Goal: Task Accomplishment & Management: Complete application form

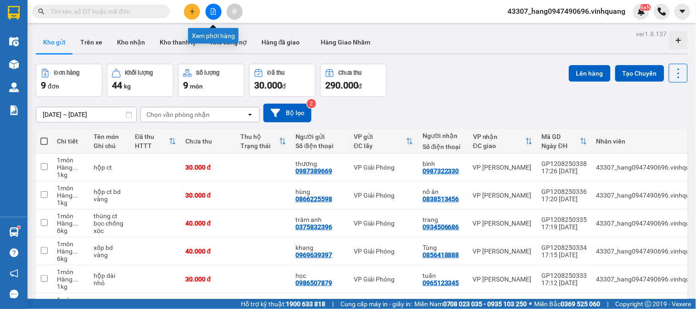
click at [214, 7] on button at bounding box center [214, 12] width 16 height 16
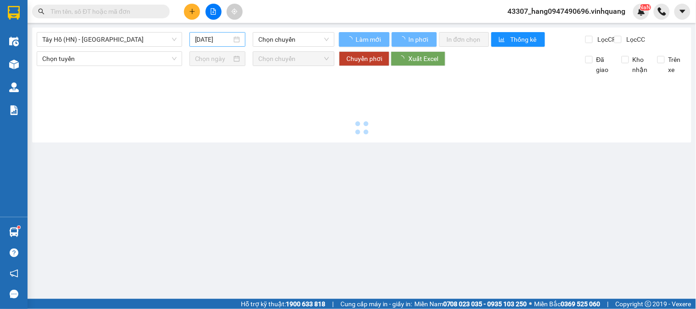
click at [212, 39] on input "[DATE]" at bounding box center [213, 39] width 37 height 10
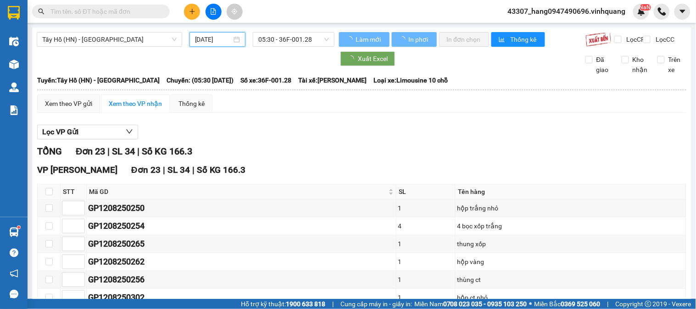
drag, startPoint x: 212, startPoint y: 39, endPoint x: 213, endPoint y: 45, distance: 6.0
click at [212, 39] on input "[DATE]" at bounding box center [213, 39] width 37 height 10
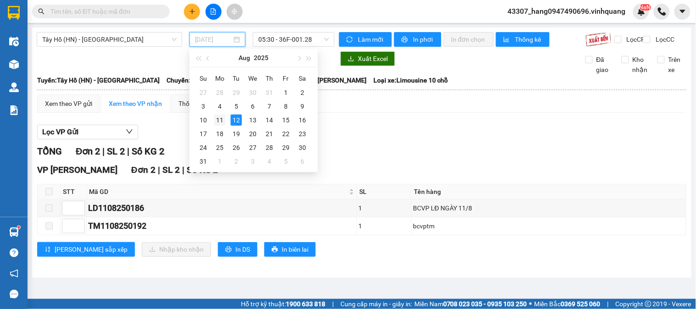
click at [218, 118] on div "11" at bounding box center [219, 120] width 11 height 11
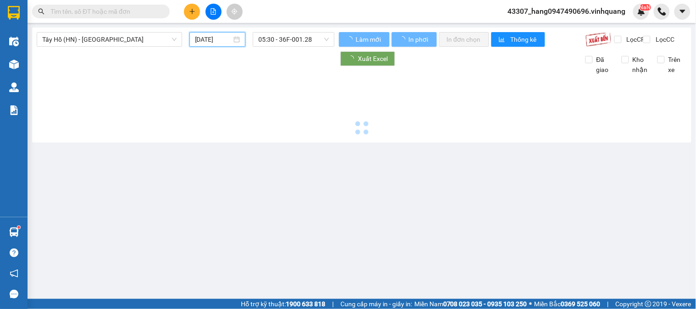
type input "11/08/2025"
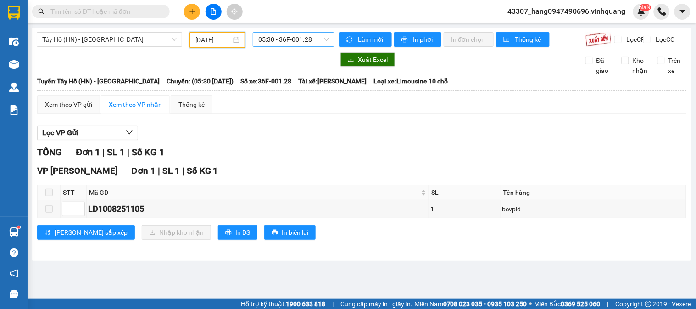
click at [293, 34] on span "05:30 - 36F-001.28" at bounding box center [293, 40] width 71 height 14
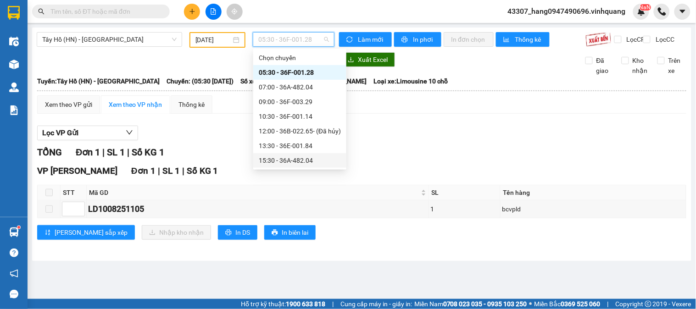
click at [311, 158] on div "15:30 - 36A-482.04" at bounding box center [300, 161] width 82 height 10
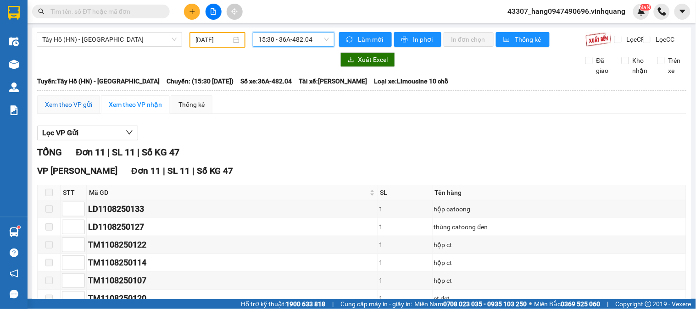
click at [73, 108] on div "Xem theo VP gửi" at bounding box center [68, 105] width 47 height 10
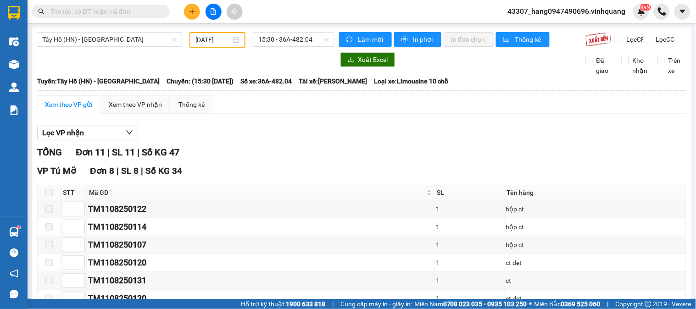
scroll to position [153, 0]
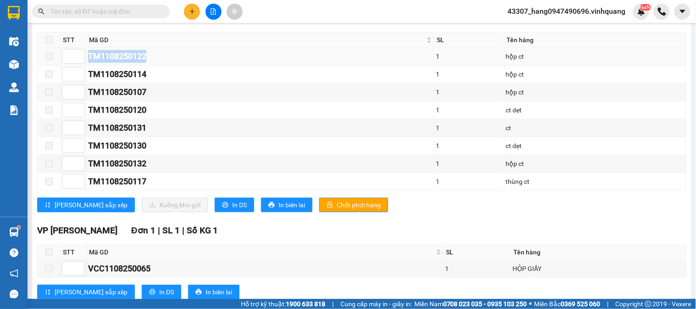
drag, startPoint x: 150, startPoint y: 63, endPoint x: 90, endPoint y: 63, distance: 60.1
click at [90, 63] on div "TM1108250122" at bounding box center [260, 56] width 345 height 13
copy div "TM1108250122"
click at [105, 15] on input "text" at bounding box center [104, 11] width 108 height 10
paste input "TM1108250122"
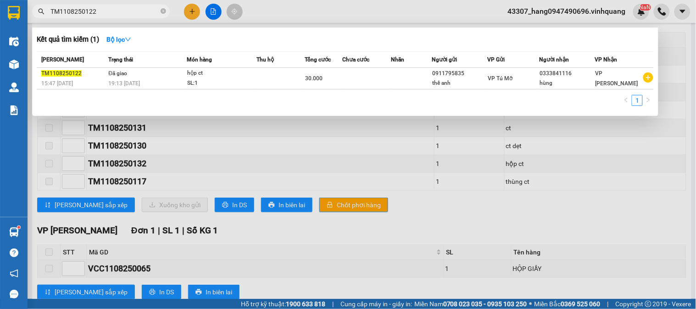
type input "TM1108250122"
click at [301, 92] on div "Mã ĐH Trạng thái Món hàng Thu hộ Tổng cước Chưa cước Nhãn Người gửi VP Gửi Ngườ…" at bounding box center [345, 81] width 617 height 60
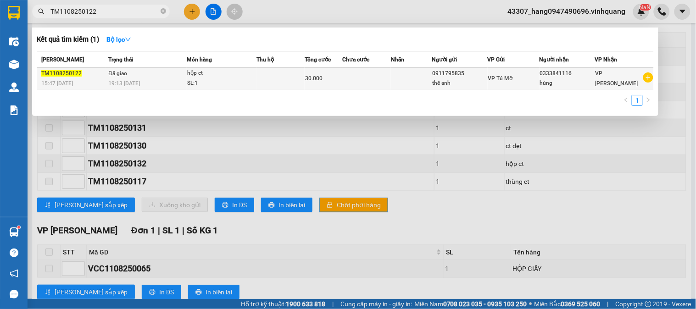
click at [301, 84] on td at bounding box center [281, 79] width 48 height 22
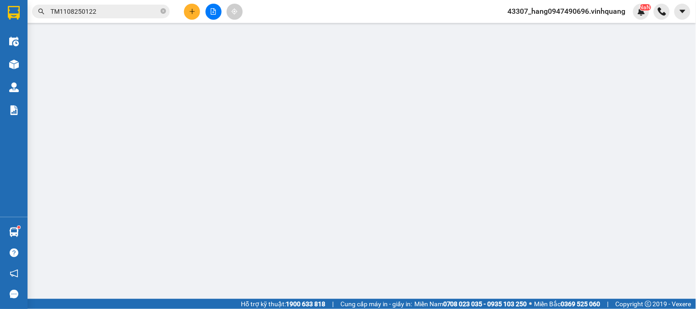
type input "0911795835"
type input "thế anh"
type input "0333841116"
type input "hùng"
type input "30.000"
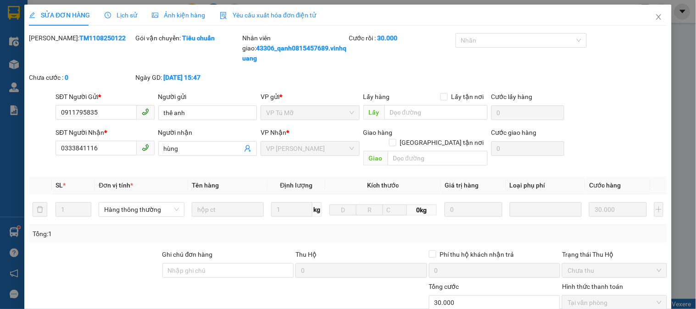
click at [119, 15] on span "Lịch sử" at bounding box center [121, 14] width 33 height 7
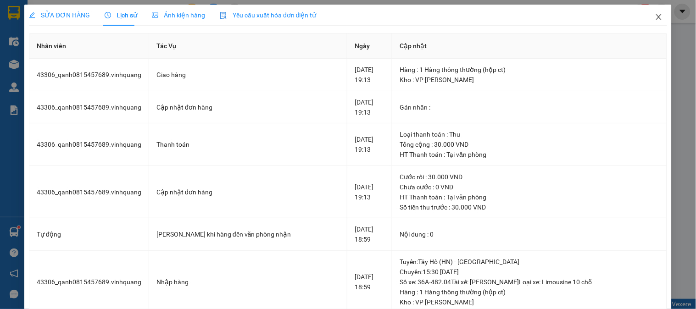
click at [650, 22] on span "Close" at bounding box center [659, 18] width 26 height 26
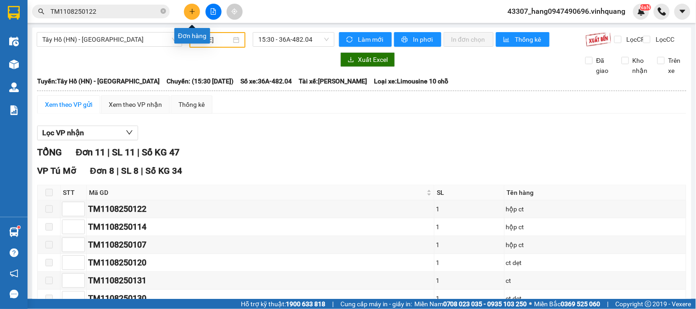
click at [194, 16] on button at bounding box center [192, 12] width 16 height 16
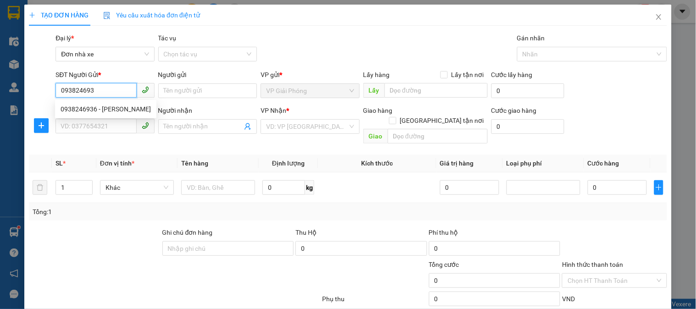
type input "0938246936"
click at [94, 115] on div "0938246936 - ngọc" at bounding box center [105, 109] width 101 height 15
type input "ngọc"
type input "0969020345"
type input "như minh"
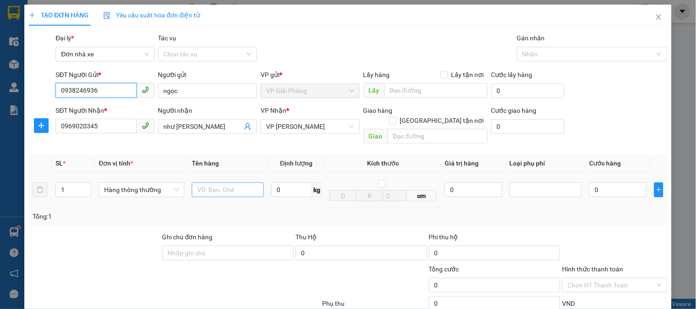
type input "0938246936"
drag, startPoint x: 214, startPoint y: 180, endPoint x: 221, endPoint y: 179, distance: 6.9
click at [221, 183] on input "text" at bounding box center [228, 190] width 72 height 15
type input "bọc"
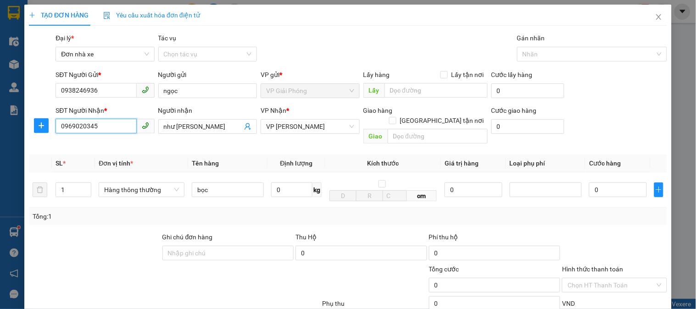
drag, startPoint x: 101, startPoint y: 127, endPoint x: 18, endPoint y: 120, distance: 82.9
click at [20, 121] on div "TẠO ĐƠN HÀNG Yêu cầu xuất hóa đơn điện tử Transit Pickup Surcharge Ids Transit …" at bounding box center [348, 154] width 696 height 309
click at [106, 160] on div "0912383818 - sơn" at bounding box center [104, 160] width 87 height 10
type input "0912383818"
type input "sơn"
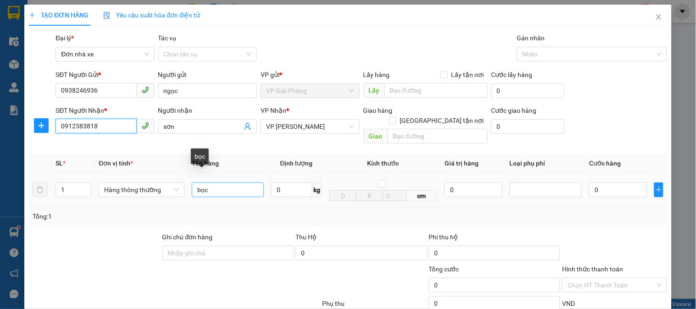
type input "0912383818"
click at [229, 183] on input "bọc" at bounding box center [228, 190] width 72 height 15
type input "bọc chống xóc"
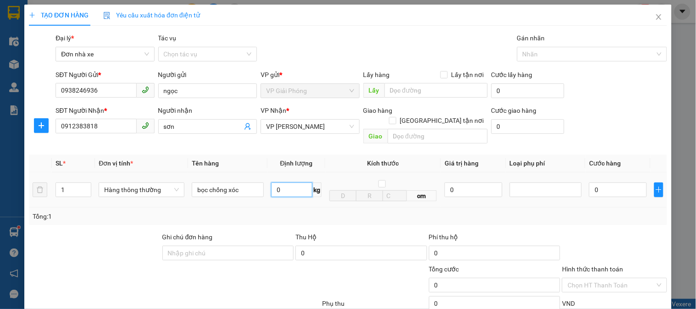
click at [293, 183] on input "0" at bounding box center [291, 190] width 41 height 15
type input "1"
drag, startPoint x: 455, startPoint y: 202, endPoint x: 696, endPoint y: 100, distance: 261.4
click at [506, 183] on div "SL * Đơn vị tính * Tên hàng Định lượng Kích thước Giá trị hàng Loại phụ phí Cướ…" at bounding box center [348, 190] width 638 height 71
type input "30.000"
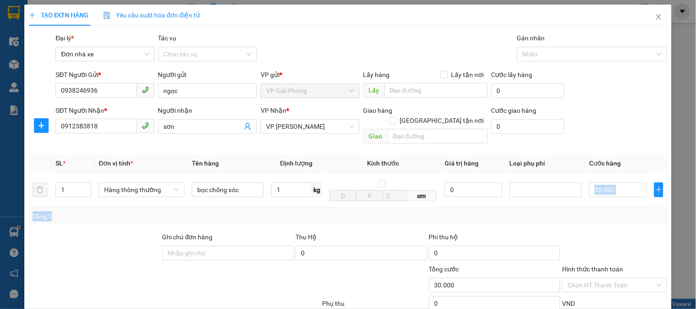
type input "30.000"
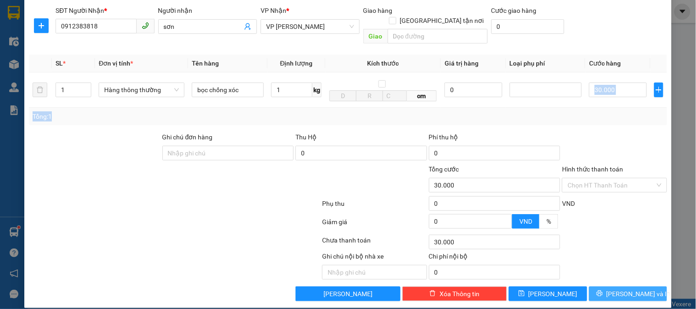
drag, startPoint x: 616, startPoint y: 285, endPoint x: 594, endPoint y: 280, distance: 21.7
click at [614, 289] on span "Lưu và In" at bounding box center [639, 294] width 64 height 10
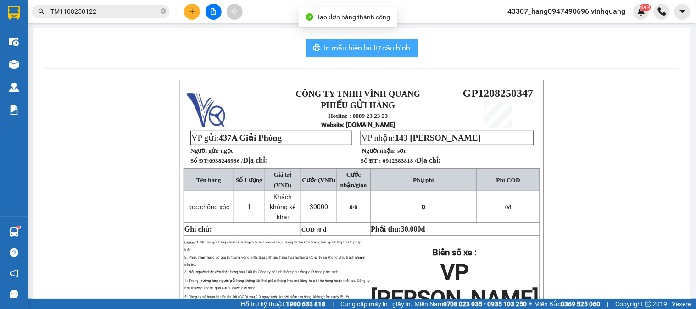
click at [374, 47] on span "In mẫu biên lai tự cấu hình" at bounding box center [368, 47] width 86 height 11
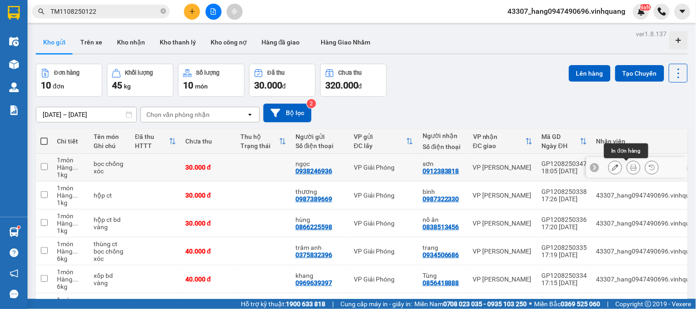
click at [631, 168] on icon at bounding box center [634, 167] width 6 height 6
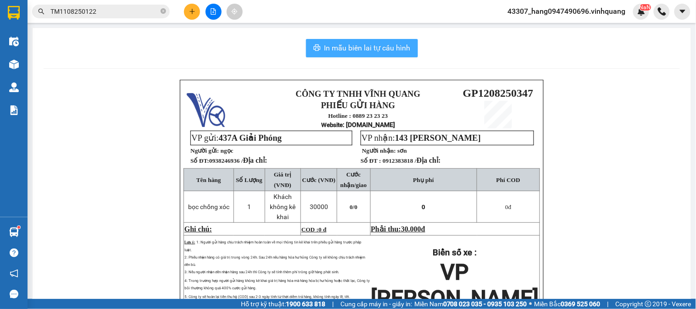
click at [378, 53] on span "In mẫu biên lai tự cấu hình" at bounding box center [368, 47] width 86 height 11
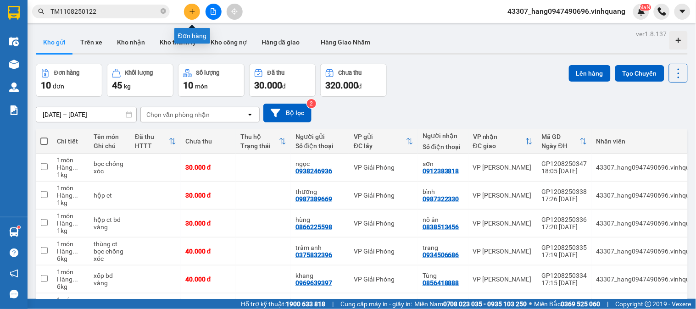
click at [190, 8] on icon "plus" at bounding box center [192, 11] width 6 height 6
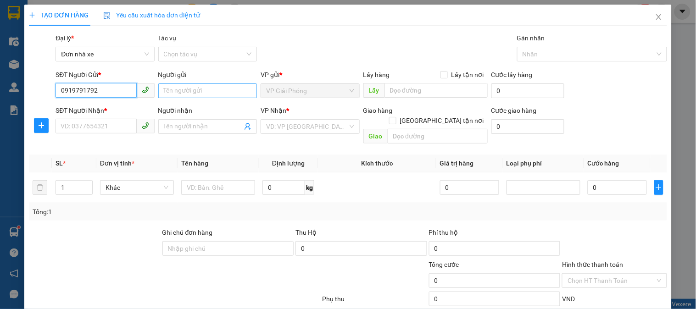
type input "0919791792"
click at [188, 93] on input "Người gửi" at bounding box center [207, 91] width 99 height 15
type input "canyhr"
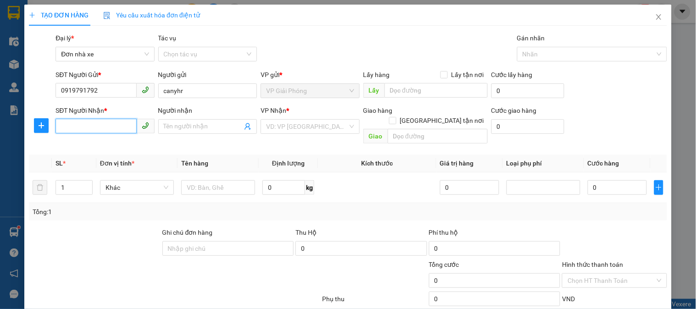
click at [119, 127] on input "SĐT Người Nhận *" at bounding box center [96, 126] width 81 height 15
type input "0975761983"
drag, startPoint x: 204, startPoint y: 93, endPoint x: 173, endPoint y: 94, distance: 31.2
click at [173, 94] on input "canyhr" at bounding box center [207, 91] width 99 height 15
drag, startPoint x: 184, startPoint y: 91, endPoint x: 0, endPoint y: 114, distance: 185.5
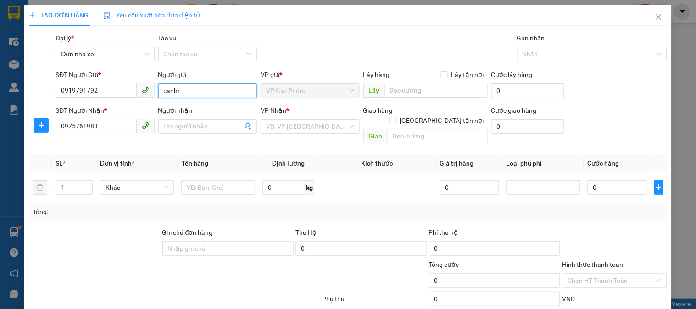
click at [0, 112] on div "TẠO ĐƠN HÀNG Yêu cầu xuất hóa đơn điện tử Transit Pickup Surcharge Ids Transit …" at bounding box center [348, 154] width 696 height 309
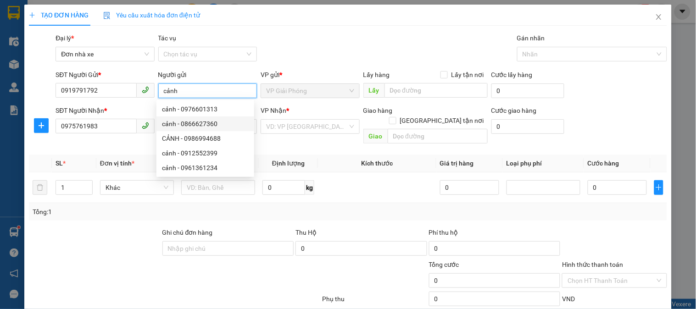
type input "cảnh"
click at [313, 155] on th "Định lượng" at bounding box center [288, 164] width 59 height 18
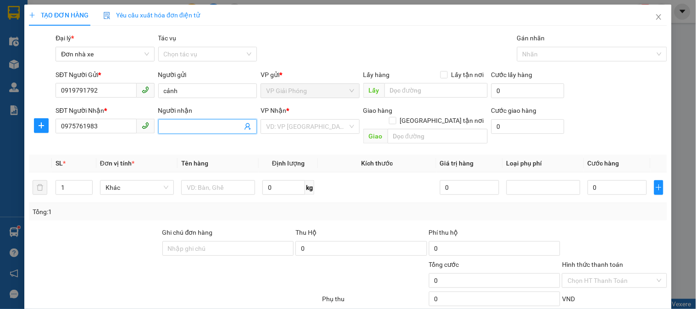
click at [200, 126] on input "Người nhận" at bounding box center [203, 127] width 78 height 10
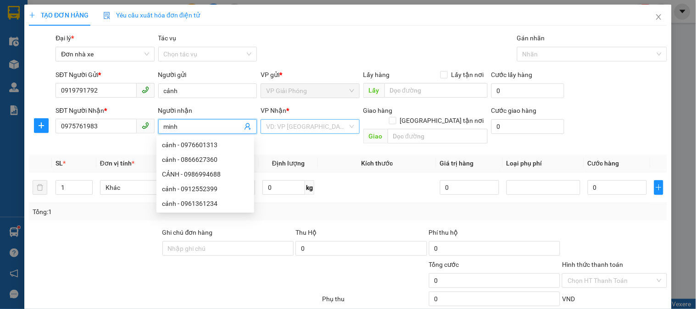
type input "minh"
click at [286, 129] on input "search" at bounding box center [306, 127] width 81 height 14
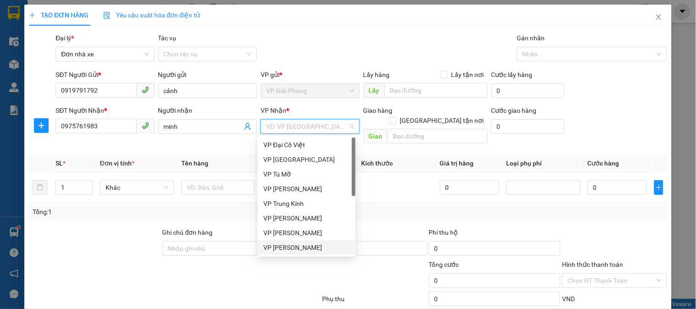
click at [273, 248] on div "VP [PERSON_NAME]" at bounding box center [306, 248] width 87 height 10
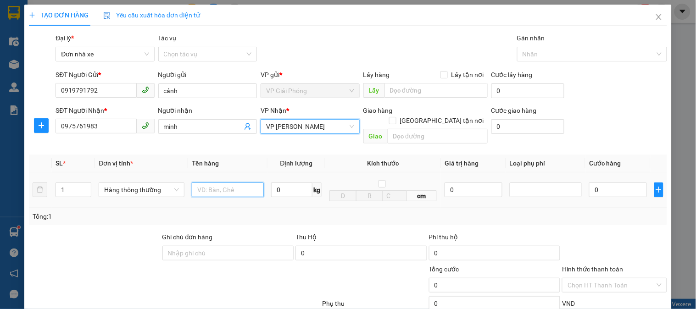
click at [237, 183] on input "text" at bounding box center [228, 190] width 72 height 15
drag, startPoint x: 222, startPoint y: 182, endPoint x: 207, endPoint y: 187, distance: 16.4
click at [207, 187] on input "túi bonhs nhỏ" at bounding box center [228, 190] width 72 height 15
type input "túi nl nhỏ"
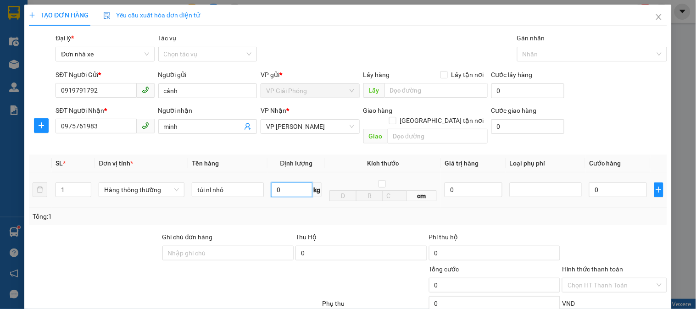
click at [297, 183] on input "0" at bounding box center [291, 190] width 41 height 15
type input "1"
click at [285, 197] on td "1 kg" at bounding box center [297, 190] width 58 height 35
type input "30.000"
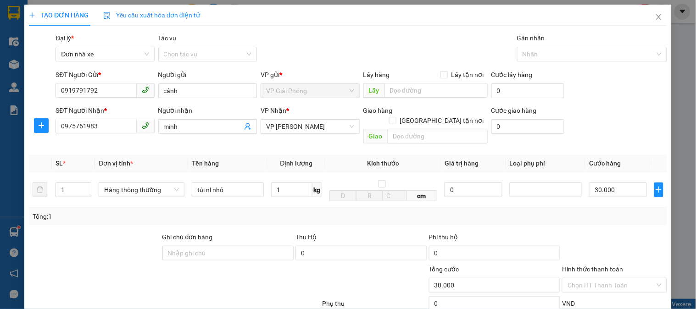
scroll to position [100, 0]
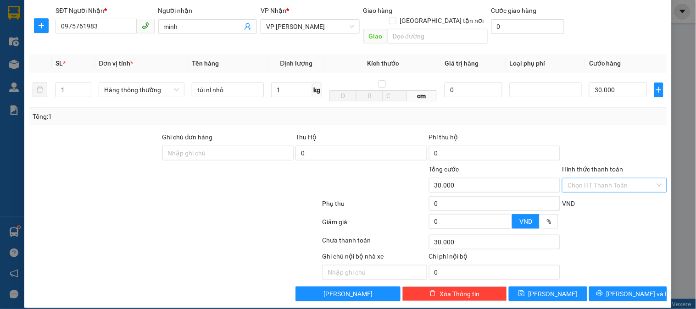
click at [630, 179] on input "Hình thức thanh toán" at bounding box center [611, 186] width 87 height 14
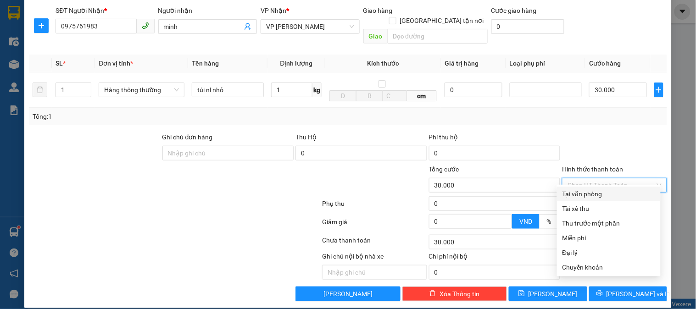
click at [611, 191] on div "Tại văn phòng" at bounding box center [609, 194] width 93 height 10
type input "0"
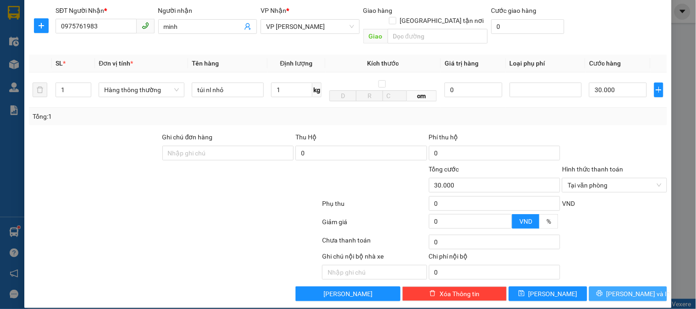
click at [621, 289] on span "Lưu và In" at bounding box center [639, 294] width 64 height 10
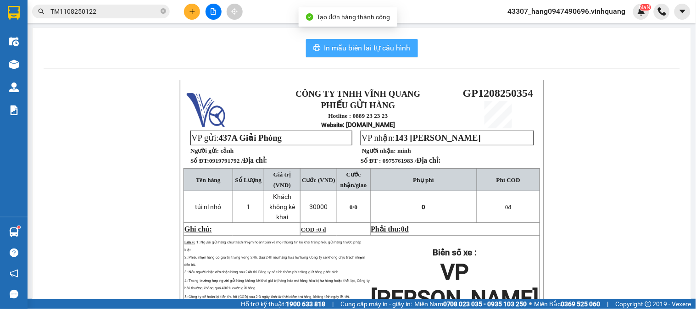
click at [331, 56] on button "In mẫu biên lai tự cấu hình" at bounding box center [362, 48] width 112 height 18
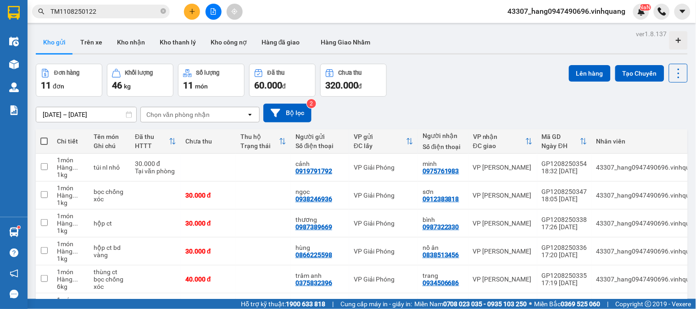
click at [189, 10] on icon "plus" at bounding box center [192, 11] width 6 height 6
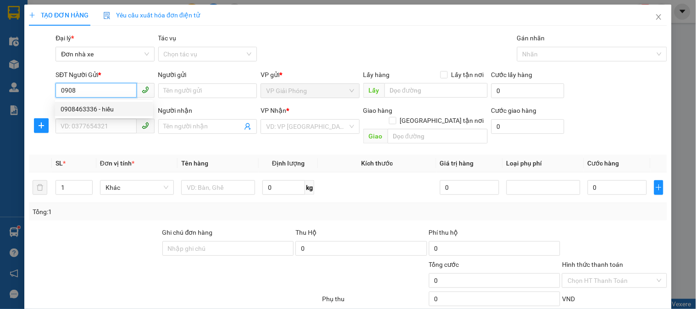
click at [122, 108] on div "0908463336 - hiếu" at bounding box center [104, 109] width 87 height 10
type input "0908463336"
type input "hiếu"
type input "0915237868"
type input "ngọc hân"
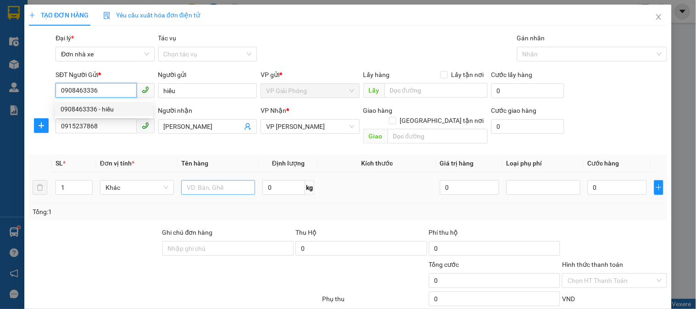
type input "0908463336"
click at [205, 180] on input "text" at bounding box center [218, 187] width 74 height 15
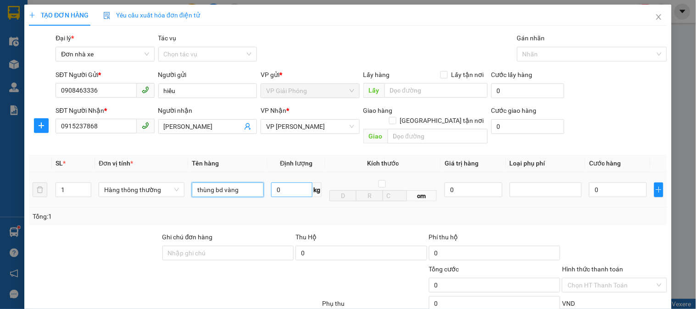
type input "thùng bd vàng"
click at [299, 183] on input "0" at bounding box center [291, 190] width 41 height 15
type input "1"
click at [325, 192] on td "cm" at bounding box center [383, 190] width 116 height 35
type input "30.000"
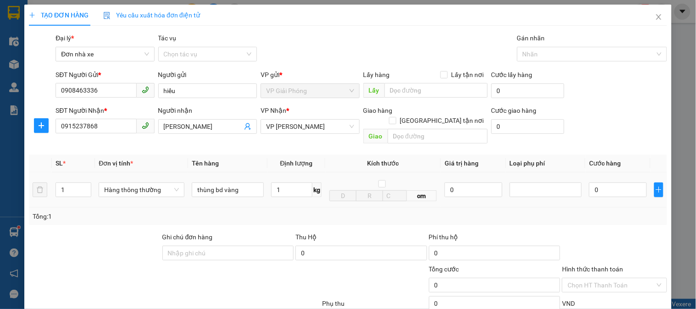
type input "30.000"
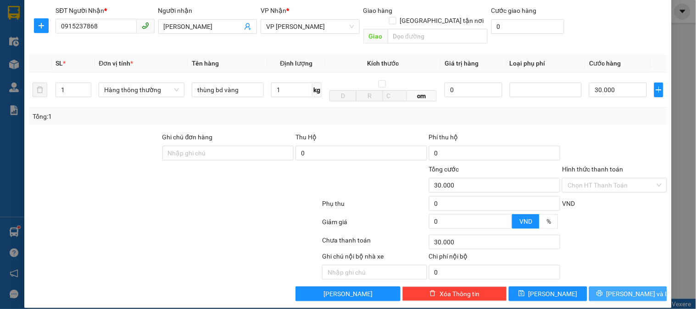
drag, startPoint x: 629, startPoint y: 288, endPoint x: 599, endPoint y: 276, distance: 32.6
click at [628, 289] on span "Lưu và In" at bounding box center [639, 294] width 64 height 10
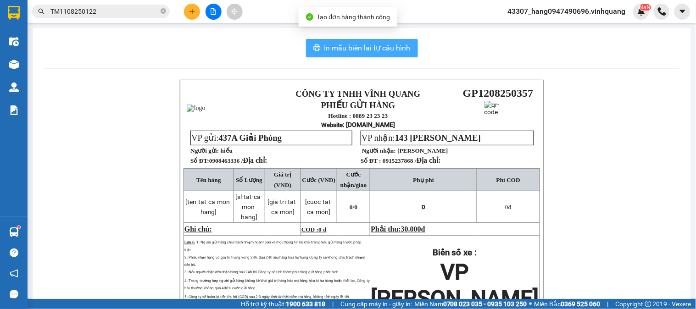
click at [364, 52] on span "In mẫu biên lai tự cấu hình" at bounding box center [368, 47] width 86 height 11
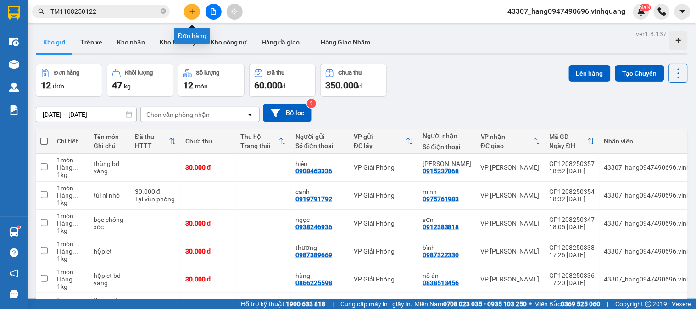
click at [188, 8] on button at bounding box center [192, 12] width 16 height 16
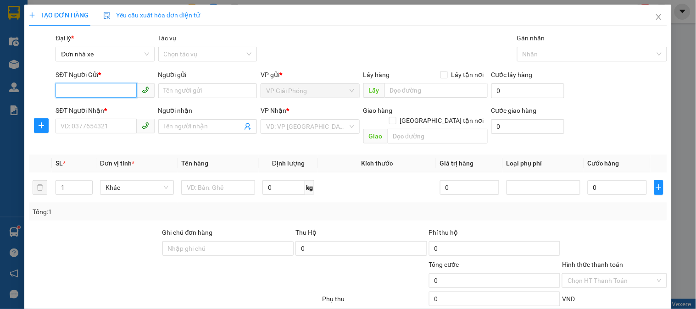
click at [111, 90] on input "SĐT Người Gửi *" at bounding box center [96, 90] width 81 height 15
type input "0865319999"
click at [118, 109] on div "0865319999 - hiếu" at bounding box center [104, 109] width 87 height 10
type input "hiếu"
type input "0982797666"
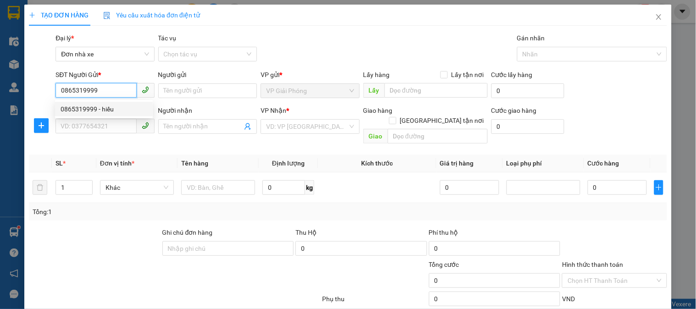
type input "hải"
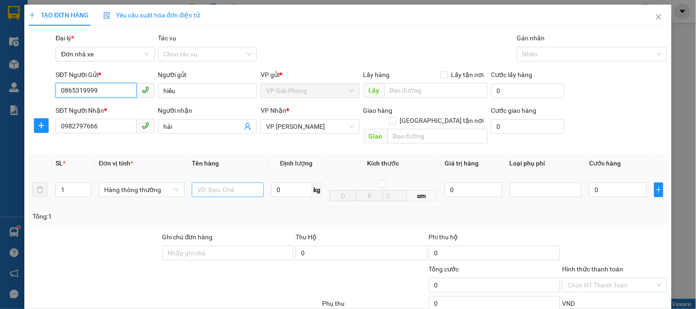
type input "0865319999"
click at [209, 183] on input "text" at bounding box center [228, 190] width 72 height 15
type input "hộp ct"
click at [286, 183] on input "0" at bounding box center [291, 190] width 41 height 15
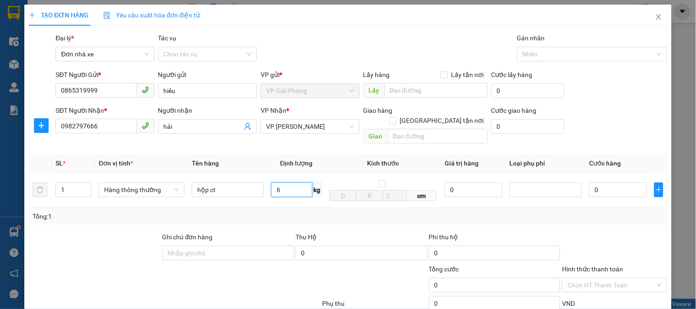
type input "6"
click at [379, 219] on div "Transit Pickup Surcharge Ids Transit Deliver Surcharge Ids Transit Deliver Surc…" at bounding box center [348, 217] width 638 height 369
type input "40.000"
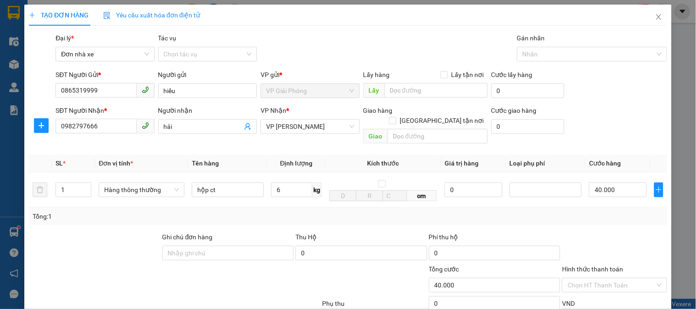
scroll to position [100, 0]
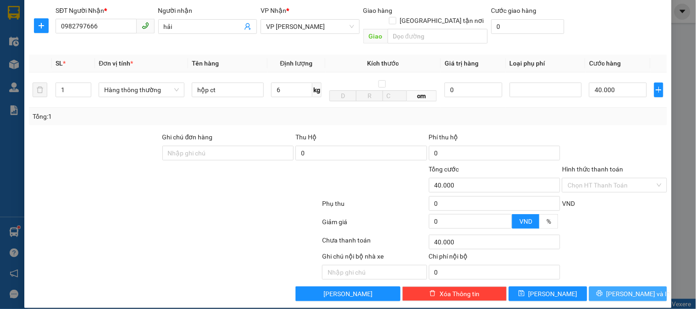
click at [627, 289] on span "Lưu và In" at bounding box center [639, 294] width 64 height 10
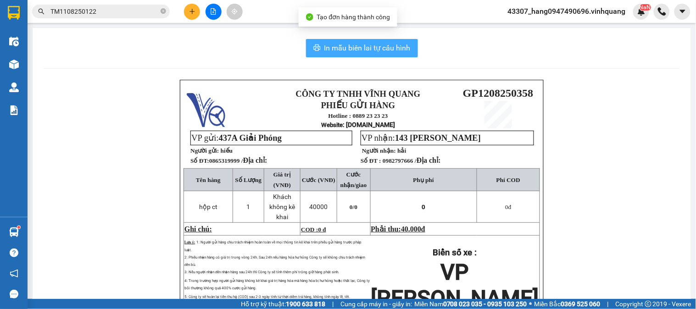
click at [354, 53] on span "In mẫu biên lai tự cấu hình" at bounding box center [368, 47] width 86 height 11
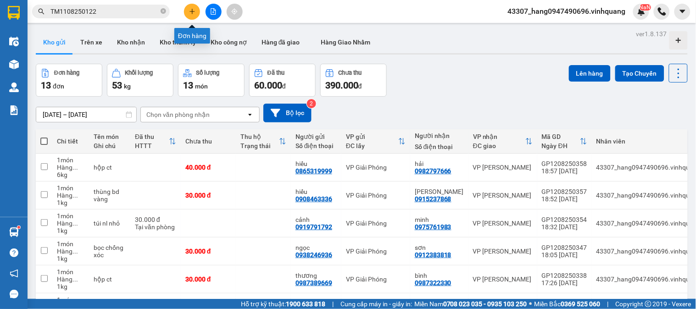
click at [187, 17] on button at bounding box center [192, 12] width 16 height 16
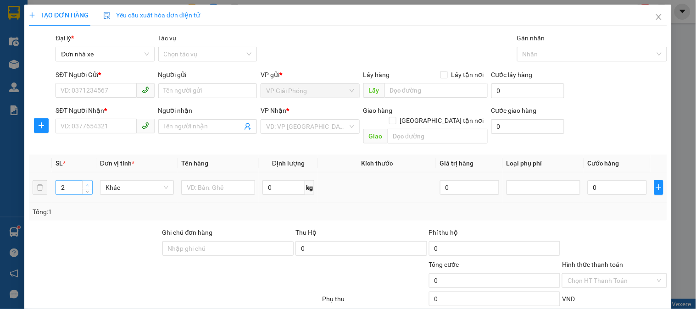
click at [85, 183] on span "up" at bounding box center [88, 186] width 6 height 6
type input "3"
click at [85, 183] on span "up" at bounding box center [88, 186] width 6 height 6
click at [162, 181] on span "Khác" at bounding box center [137, 188] width 63 height 14
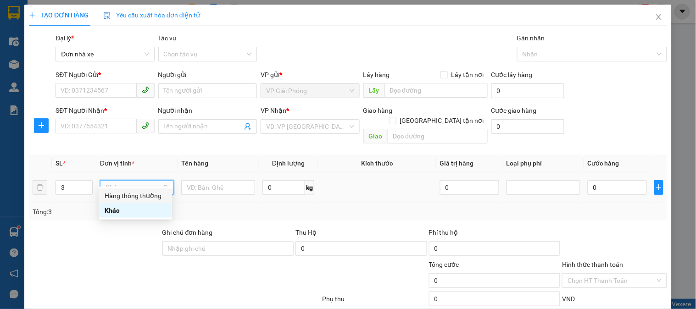
click at [148, 198] on div "Hàng thông thường" at bounding box center [136, 196] width 62 height 10
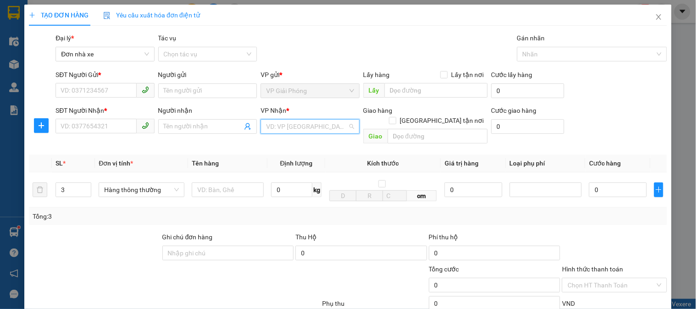
click at [276, 130] on input "search" at bounding box center [306, 127] width 81 height 14
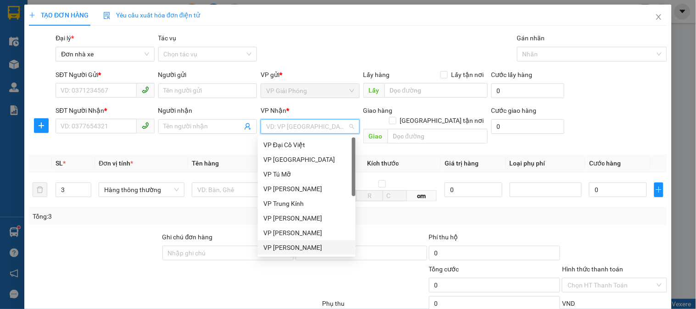
click at [301, 245] on div "VP [PERSON_NAME]" at bounding box center [306, 248] width 87 height 10
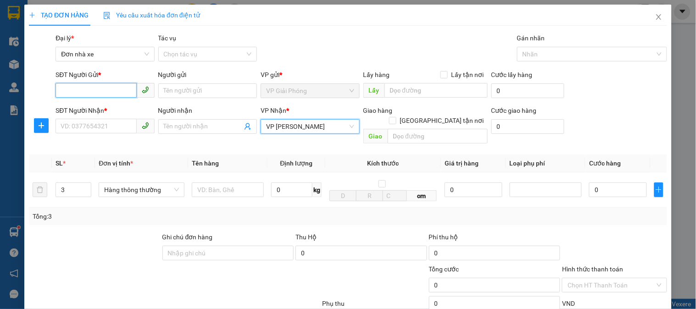
click at [95, 95] on input "SĐT Người Gửi *" at bounding box center [96, 90] width 81 height 15
drag, startPoint x: 106, startPoint y: 88, endPoint x: 78, endPoint y: 103, distance: 31.3
click at [104, 90] on input "SĐT Người Gửi *" at bounding box center [96, 90] width 81 height 15
type input "0388348382"
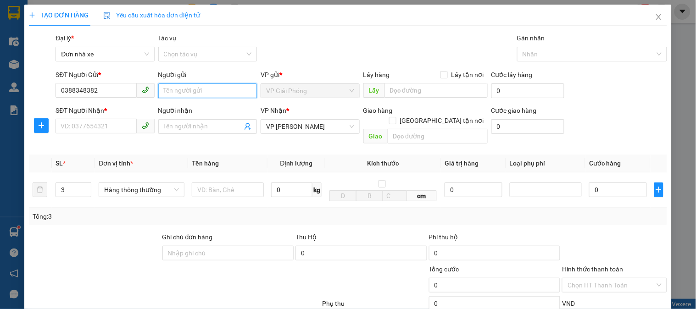
click at [194, 92] on input "Người gửi" at bounding box center [207, 91] width 99 height 15
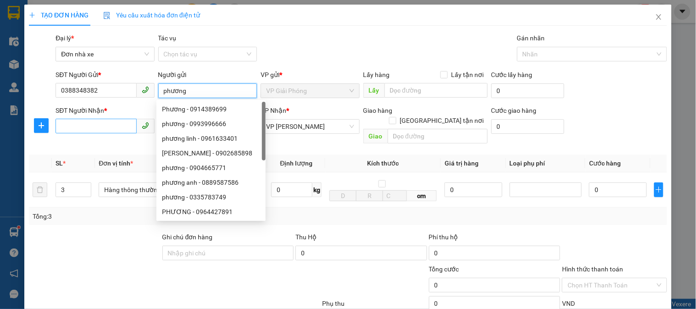
type input "phương"
click at [93, 124] on input "SĐT Người Nhận *" at bounding box center [96, 126] width 81 height 15
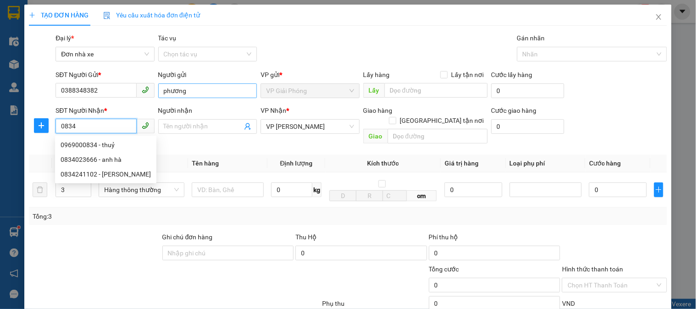
type input "0834"
click at [204, 92] on input "phương" at bounding box center [207, 91] width 99 height 15
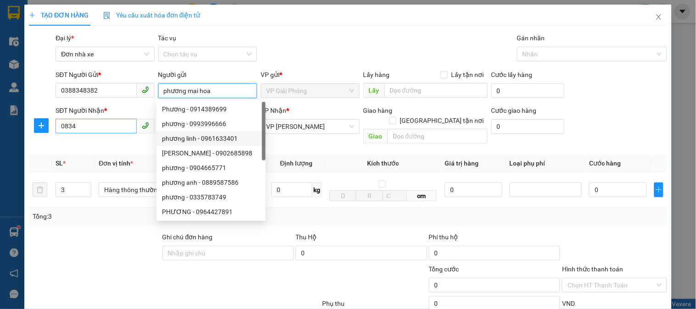
type input "phương mai hoa"
click at [112, 131] on input "0834" at bounding box center [96, 126] width 81 height 15
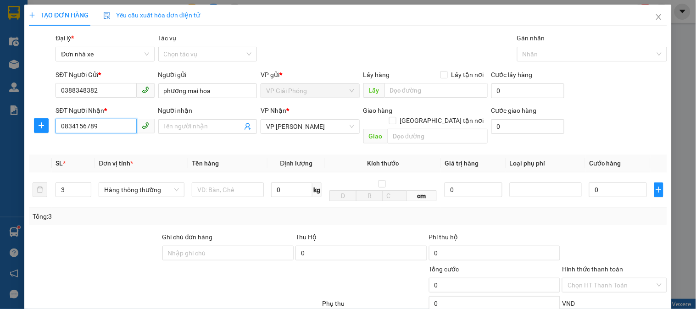
click at [75, 129] on input "0834156789" at bounding box center [96, 126] width 81 height 15
type input "0834156789"
click at [202, 127] on input "Người nhận" at bounding box center [203, 127] width 78 height 10
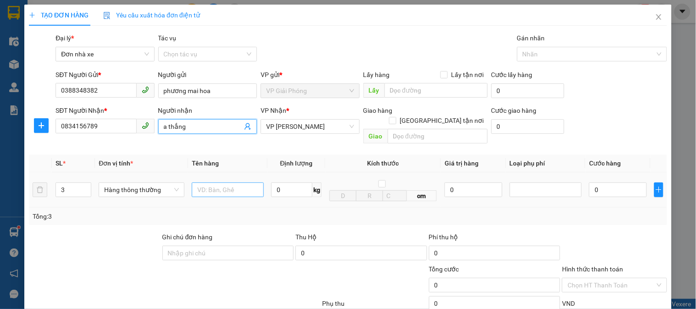
type input "a thắng"
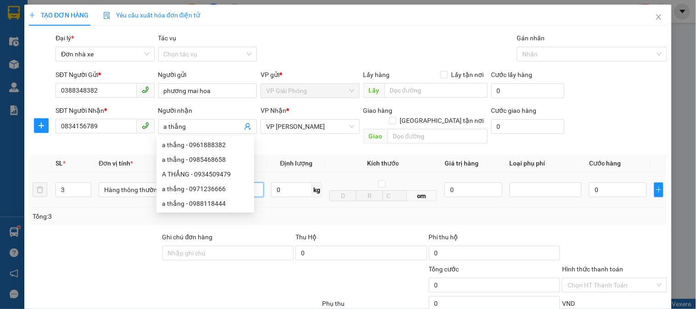
click at [217, 183] on body "Kết quả tìm kiếm ( 1 ) Bộ lọc Mã ĐH Trạng thái Món hàng Thu hộ Tổng cước Chưa c…" at bounding box center [348, 154] width 696 height 309
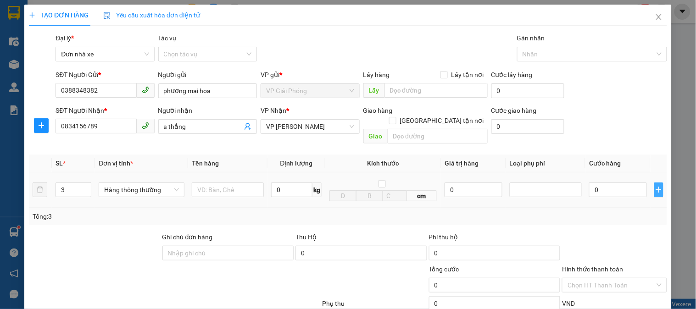
click at [655, 186] on icon "plus" at bounding box center [658, 189] width 7 height 7
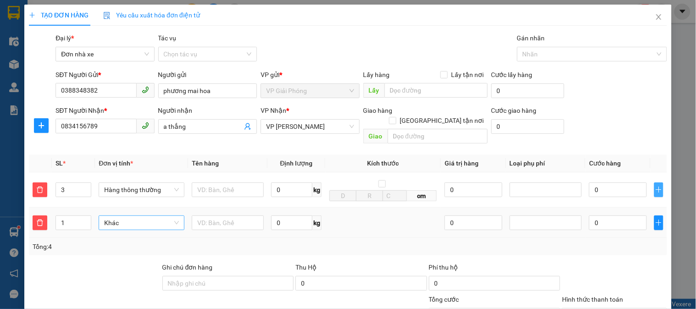
click at [150, 217] on span "Khác" at bounding box center [141, 223] width 74 height 14
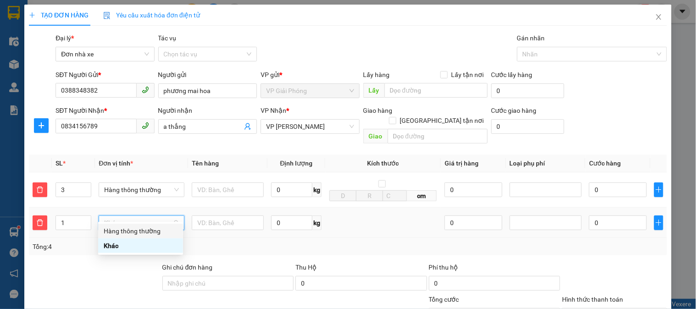
click at [162, 229] on div "Hàng thông thường" at bounding box center [141, 231] width 74 height 10
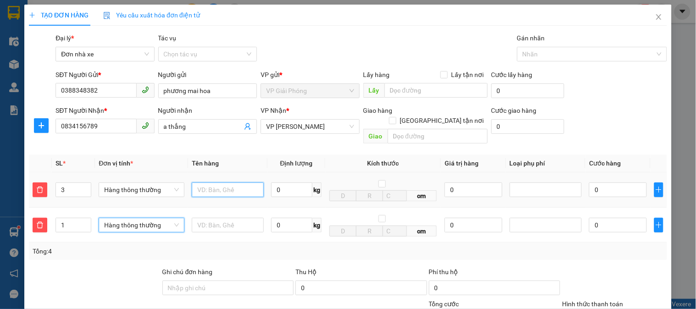
click at [215, 183] on input "text" at bounding box center [228, 190] width 72 height 15
type input "thùng ct"
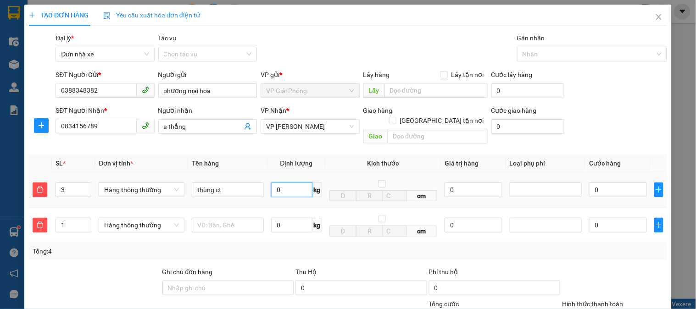
click at [290, 183] on input "0" at bounding box center [291, 190] width 41 height 15
type input "11"
click at [232, 218] on input "text" at bounding box center [228, 225] width 72 height 15
type input "120.000"
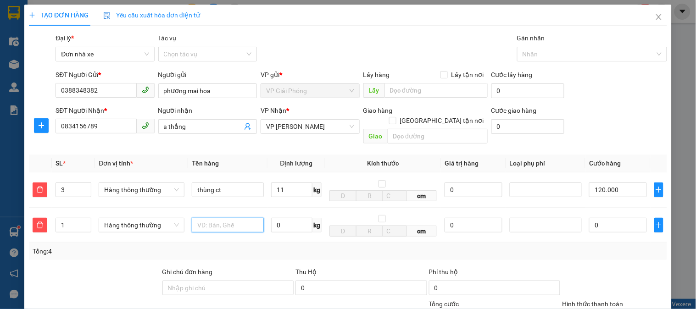
type input "120.000"
type input "thùng ct"
click at [284, 218] on input "0" at bounding box center [291, 225] width 41 height 15
type input "1"
type input "4"
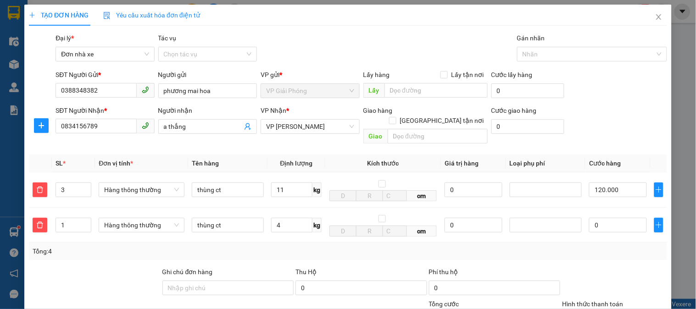
click at [349, 155] on th "Kích thước" at bounding box center [383, 164] width 116 height 18
type input "150.000"
type input "30.000"
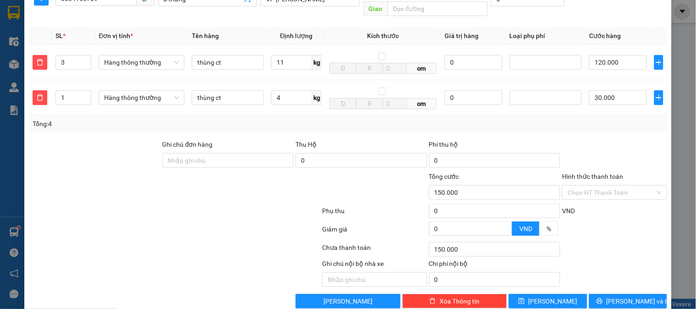
scroll to position [135, 0]
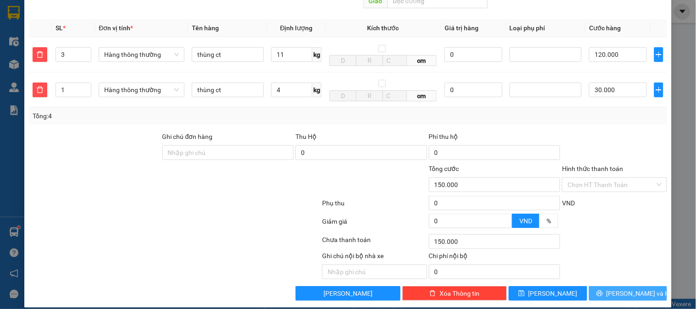
click at [622, 289] on span "Lưu và In" at bounding box center [639, 294] width 64 height 10
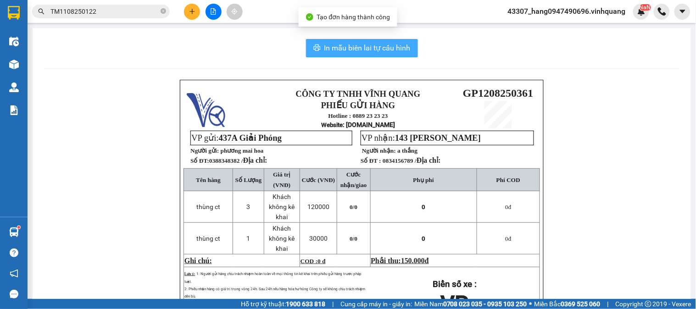
click at [376, 52] on span "In mẫu biên lai tự cấu hình" at bounding box center [368, 47] width 86 height 11
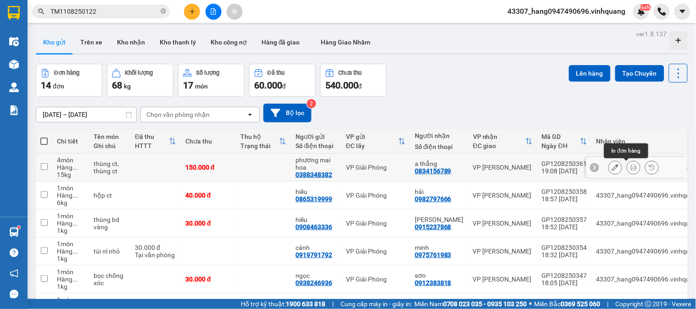
click at [631, 166] on icon at bounding box center [634, 167] width 6 height 6
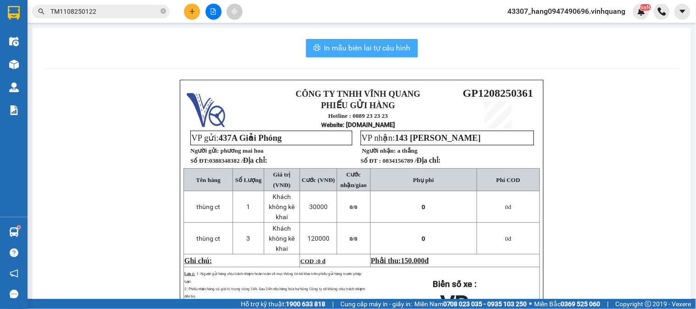
click at [401, 51] on span "In mẫu biên lai tự cấu hình" at bounding box center [368, 47] width 86 height 11
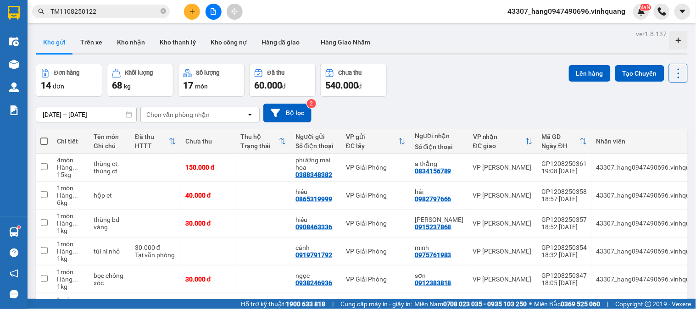
click at [194, 8] on icon "plus" at bounding box center [192, 11] width 6 height 6
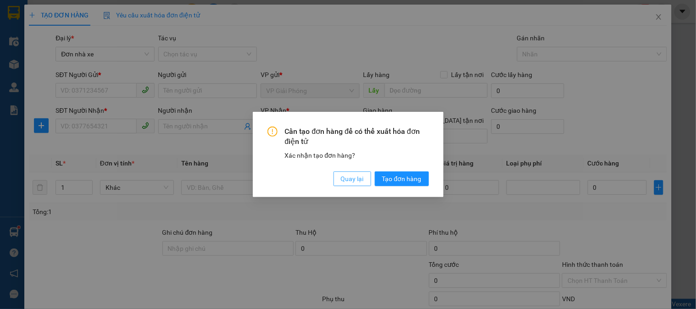
click at [354, 176] on span "Quay lại" at bounding box center [352, 179] width 23 height 10
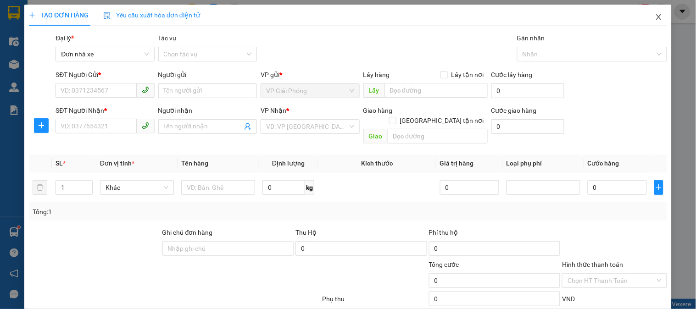
click at [655, 17] on icon "close" at bounding box center [658, 16] width 7 height 7
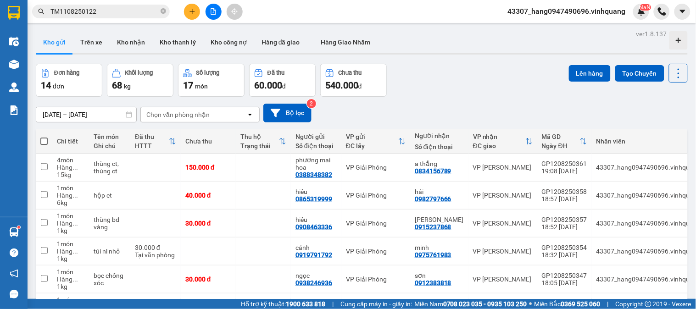
click at [190, 12] on icon "plus" at bounding box center [192, 11] width 6 height 6
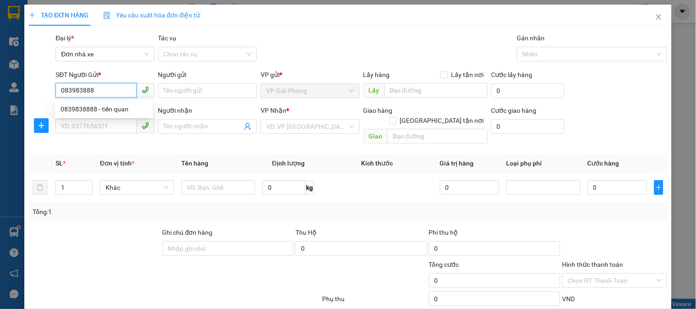
type input "0839838888"
click at [124, 112] on div "0839838888 - tiến quan" at bounding box center [104, 109] width 87 height 10
type input "tiến quan"
type input "0903280573"
type input "huy"
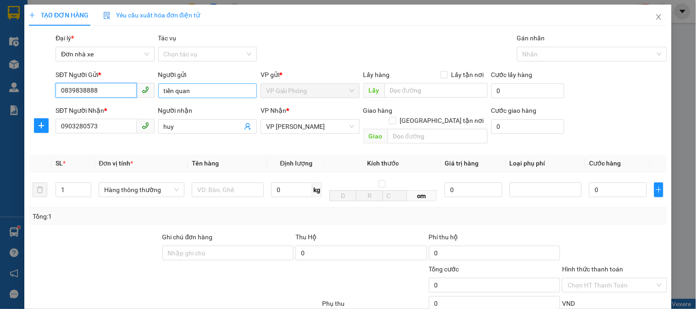
type input "0839838888"
click at [197, 93] on input "tiến quan" at bounding box center [207, 91] width 99 height 15
type input "tiến quana"
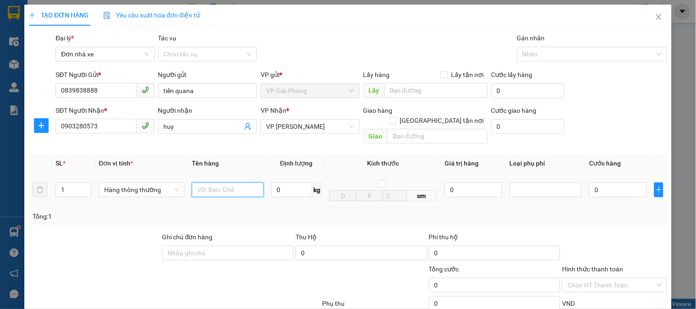
click at [219, 183] on input "text" at bounding box center [228, 190] width 72 height 15
type input "hộp ct"
click at [284, 183] on input "0" at bounding box center [291, 190] width 41 height 15
type input "1"
click at [339, 220] on div "Transit Pickup Surcharge Ids Transit Deliver Surcharge Ids Transit Deliver Surc…" at bounding box center [348, 217] width 638 height 369
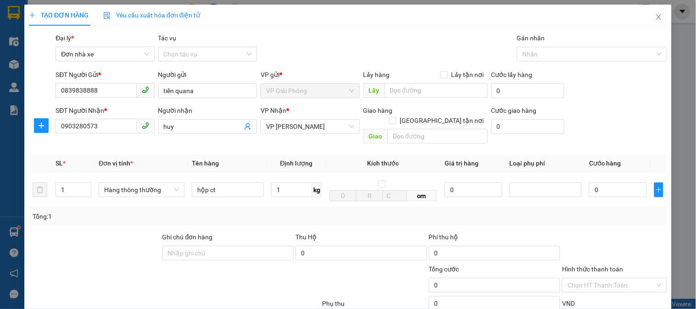
type input "30.000"
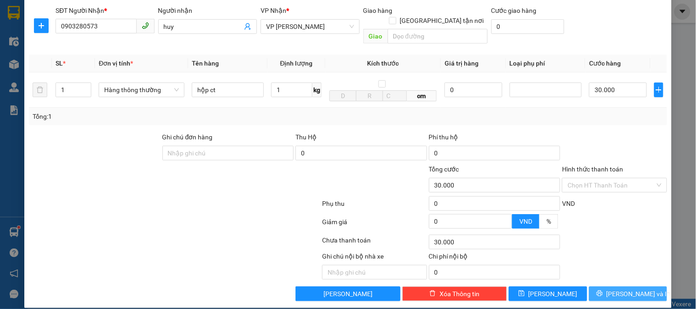
click at [621, 289] on span "Lưu và In" at bounding box center [639, 294] width 64 height 10
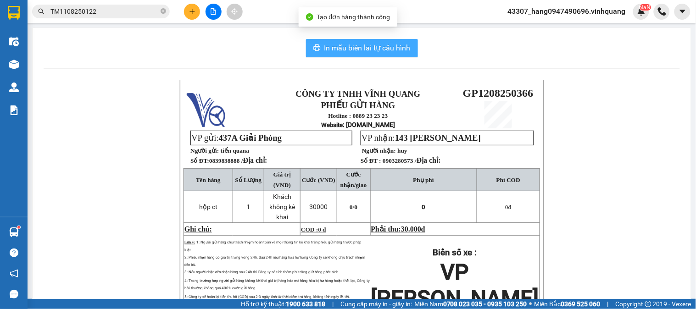
click at [380, 48] on span "In mẫu biên lai tự cấu hình" at bounding box center [368, 47] width 86 height 11
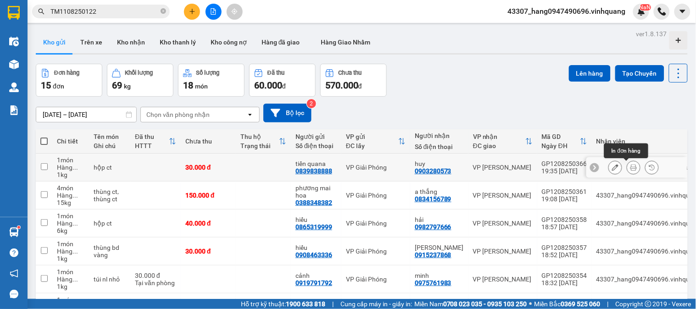
click at [631, 170] on icon at bounding box center [634, 167] width 6 height 6
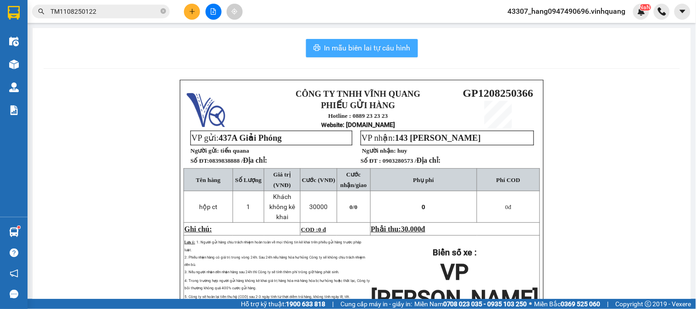
click at [395, 55] on button "In mẫu biên lai tự cấu hình" at bounding box center [362, 48] width 112 height 18
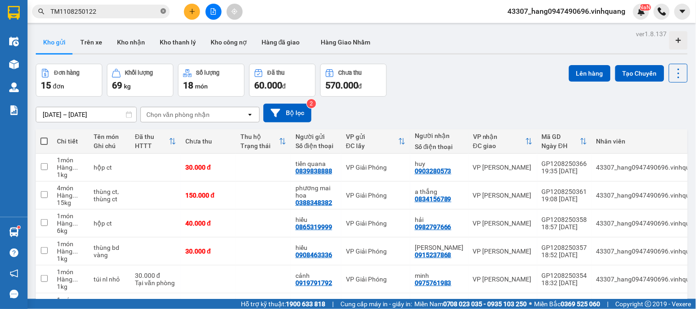
click at [164, 11] on icon "close-circle" at bounding box center [164, 11] width 6 height 6
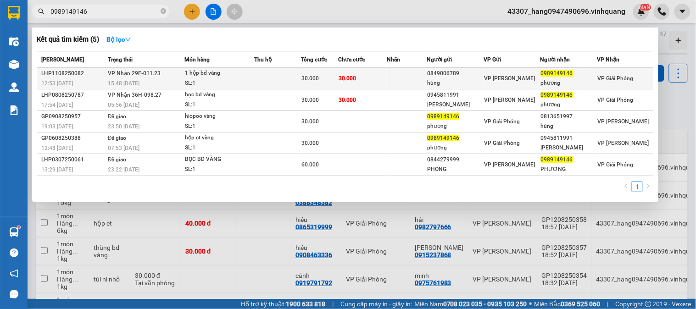
type input "0989149146"
click at [338, 83] on div "30.000" at bounding box center [320, 78] width 36 height 10
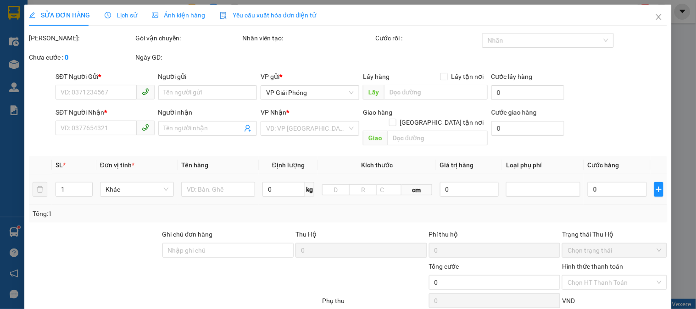
type input "0849006789"
type input "hùng"
type input "0989149146"
type input "phương"
type input "30.000"
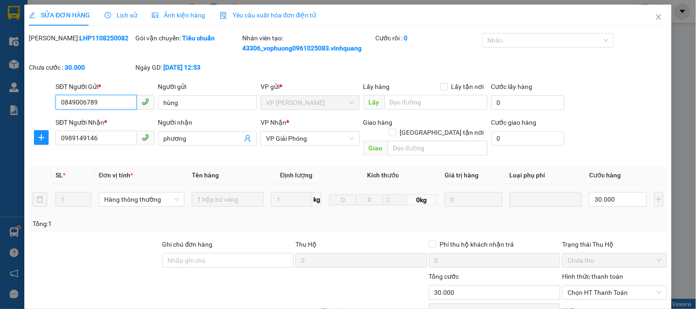
scroll to position [107, 0]
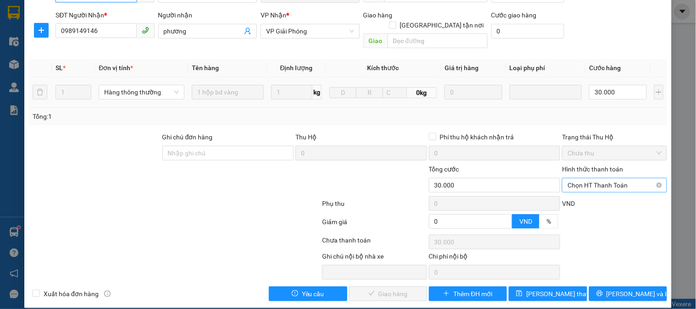
click at [589, 179] on span "Chọn HT Thanh Toán" at bounding box center [615, 186] width 94 height 14
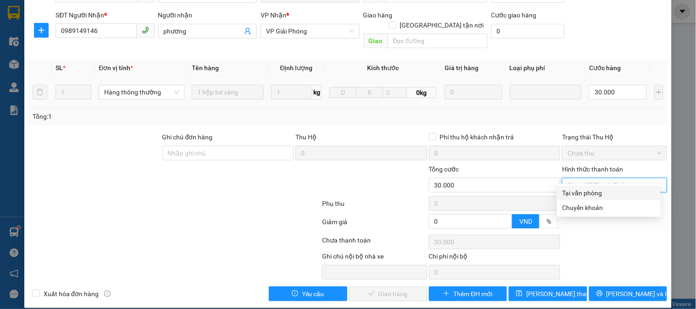
click at [582, 190] on div "Tại văn phòng" at bounding box center [609, 193] width 93 height 10
type input "0"
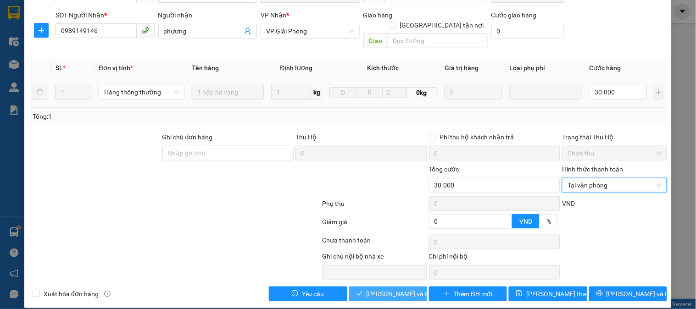
click at [410, 289] on span "Lưu và Giao hàng" at bounding box center [411, 294] width 88 height 10
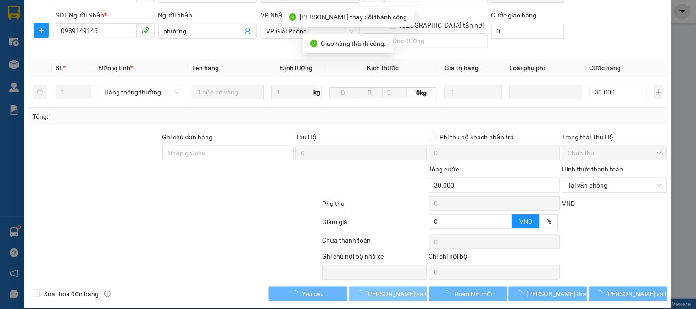
scroll to position [0, 0]
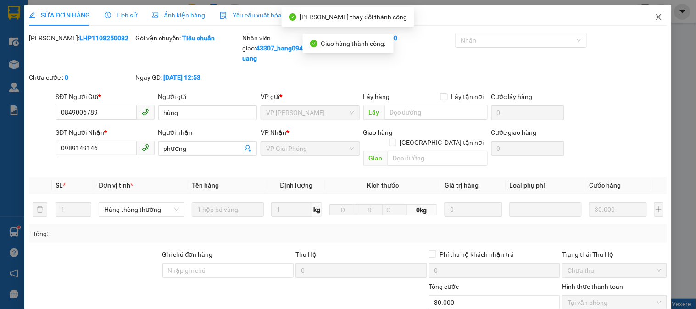
click at [655, 19] on icon "close" at bounding box center [658, 16] width 7 height 7
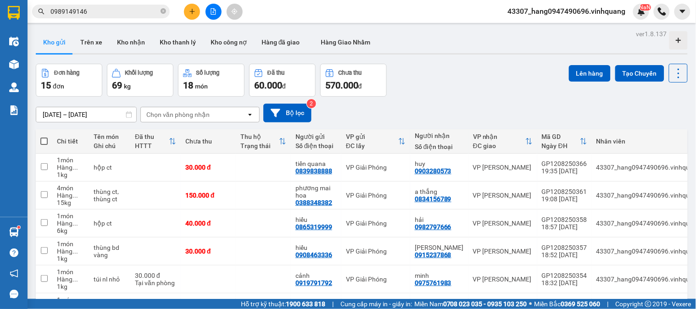
click at [128, 13] on input "0989149146" at bounding box center [104, 11] width 108 height 10
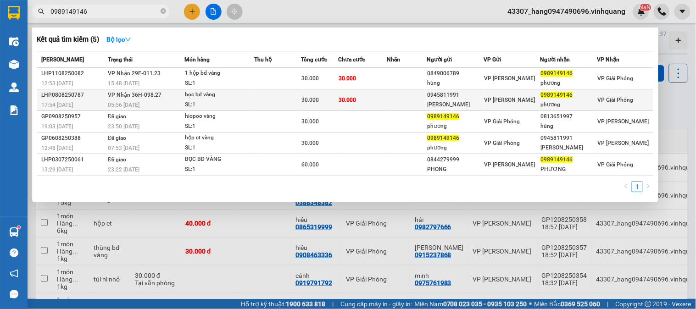
click at [117, 95] on span "VP Nhận 36H-098.27" at bounding box center [135, 95] width 54 height 6
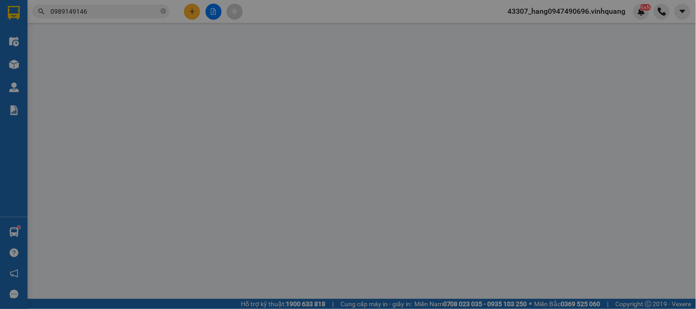
type input "0945811991"
type input "hà minh"
type input "0989149146"
type input "phương"
type input "30.000"
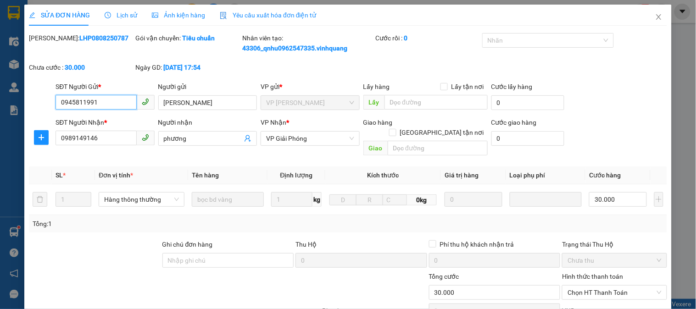
scroll to position [107, 0]
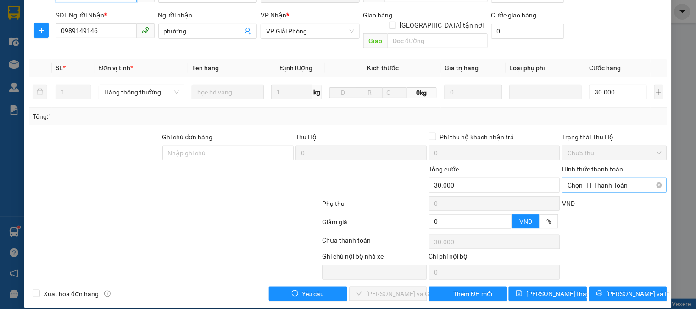
click at [576, 179] on span "Chọn HT Thanh Toán" at bounding box center [615, 186] width 94 height 14
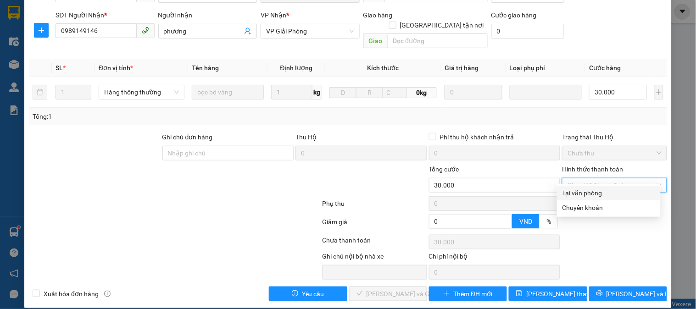
click at [579, 191] on div "Tại văn phòng" at bounding box center [609, 193] width 93 height 10
type input "0"
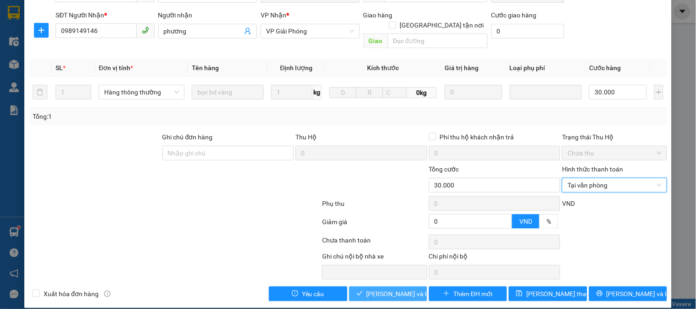
click at [401, 289] on span "Lưu và Giao hàng" at bounding box center [411, 294] width 88 height 10
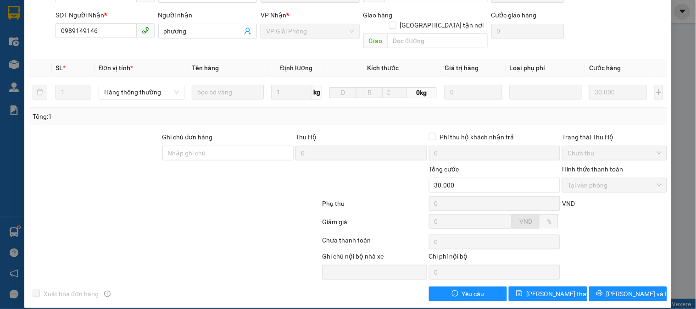
scroll to position [0, 0]
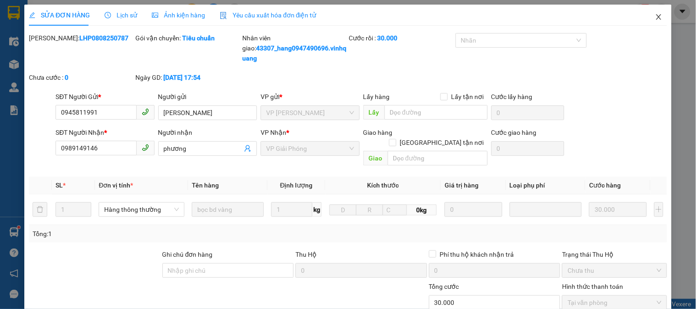
click at [648, 15] on span "Close" at bounding box center [659, 18] width 26 height 26
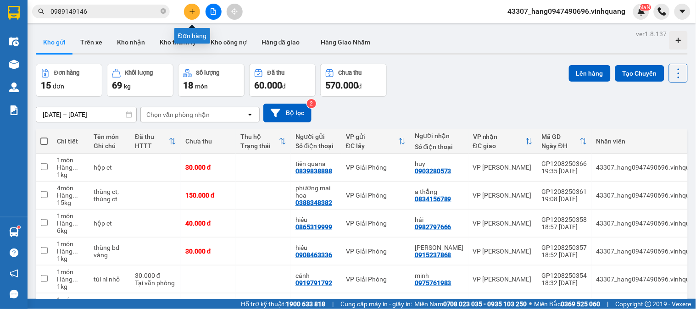
click at [197, 12] on button at bounding box center [192, 12] width 16 height 16
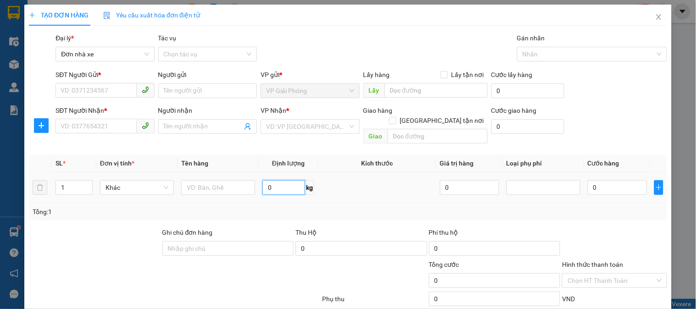
click at [290, 181] on input "0" at bounding box center [284, 187] width 43 height 15
type input "4"
click at [104, 86] on input "SĐT Người Gửi *" at bounding box center [96, 90] width 81 height 15
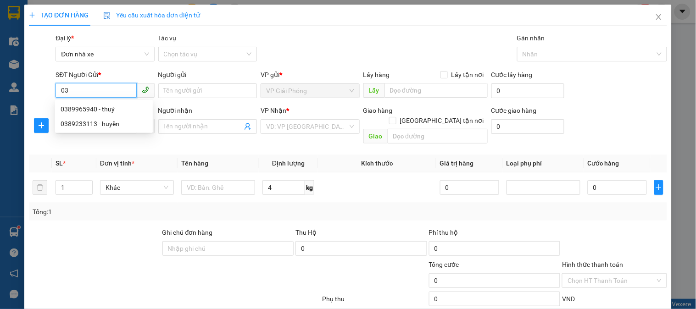
type input "0"
click at [95, 106] on div "0839222222 - 309 tây sơn" at bounding box center [119, 109] width 116 height 10
type input "0839222222"
type input "309 tây sơn"
type input "0979236336"
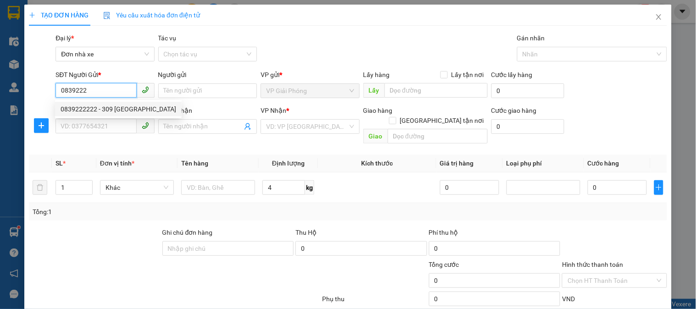
type input "sơn"
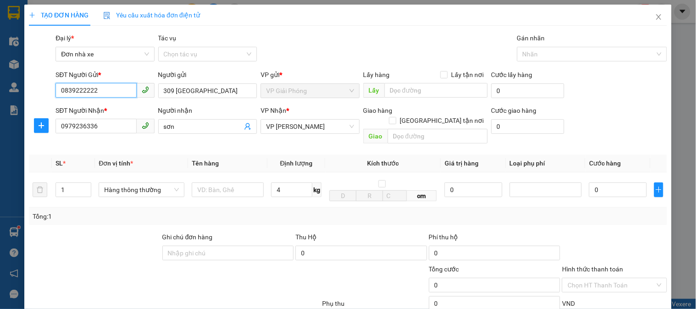
click at [84, 91] on input "0839222222" at bounding box center [96, 90] width 81 height 15
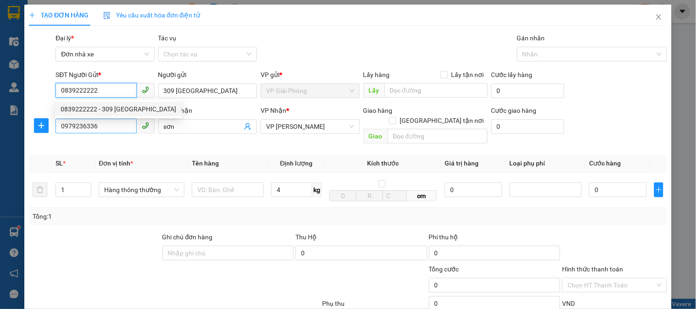
type input "0839222222"
click at [103, 129] on input "0979236336" at bounding box center [96, 126] width 81 height 15
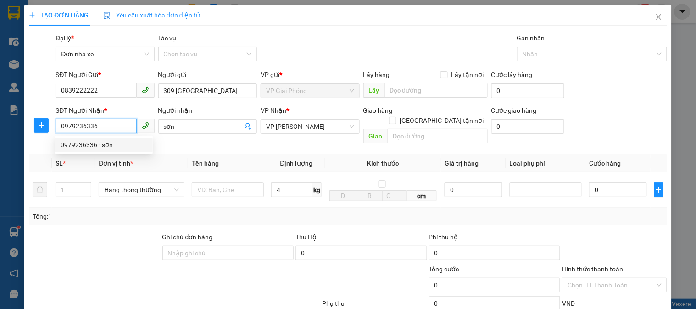
drag, startPoint x: 70, startPoint y: 126, endPoint x: 0, endPoint y: 129, distance: 69.8
click at [0, 129] on div "TẠO ĐƠN HÀNG Yêu cầu xuất hóa đơn điện tử Transit Pickup Surcharge Ids Transit …" at bounding box center [348, 154] width 696 height 309
click at [83, 147] on div "0844776666 - DŨNG" at bounding box center [104, 145] width 87 height 10
type input "0844776666"
type input "DŨNG"
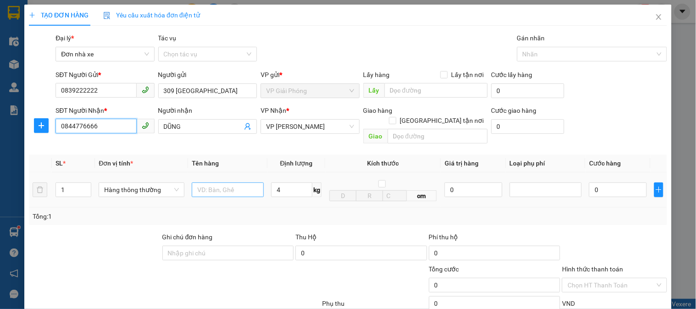
type input "0844776666"
click at [228, 183] on input "text" at bounding box center [228, 190] width 72 height 15
type input "thùng ct"
click at [300, 183] on input "4" at bounding box center [291, 190] width 41 height 15
click at [301, 208] on div "Tổng: 1" at bounding box center [348, 216] width 638 height 17
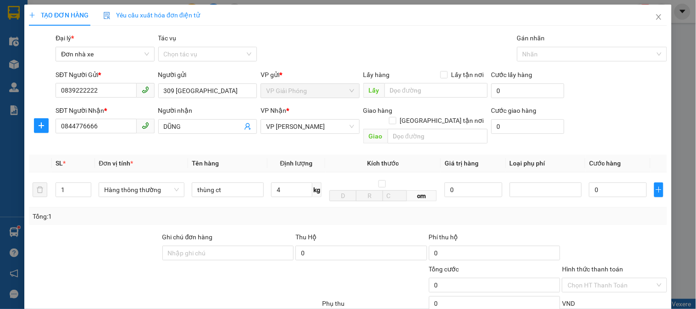
type input "30.000"
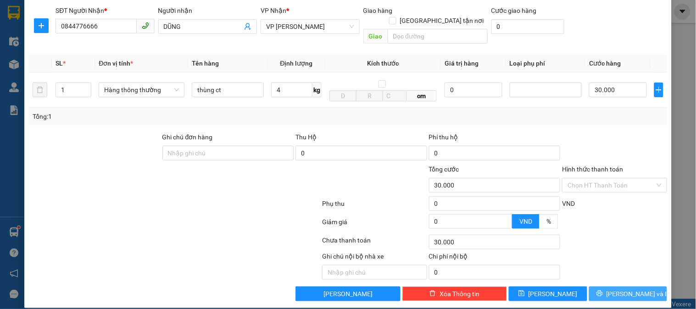
click at [616, 289] on span "Lưu và In" at bounding box center [639, 294] width 64 height 10
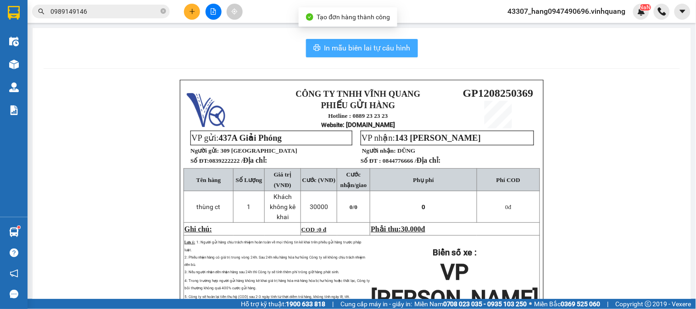
click at [334, 44] on span "In mẫu biên lai tự cấu hình" at bounding box center [368, 47] width 86 height 11
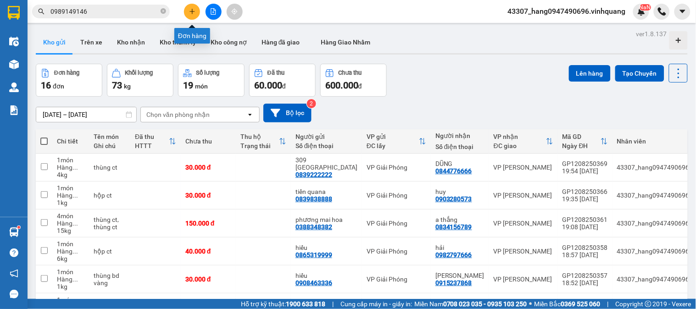
click at [187, 17] on button at bounding box center [192, 12] width 16 height 16
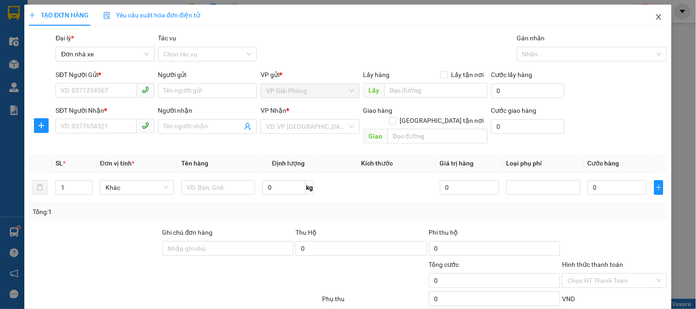
click at [657, 14] on span "Close" at bounding box center [659, 18] width 26 height 26
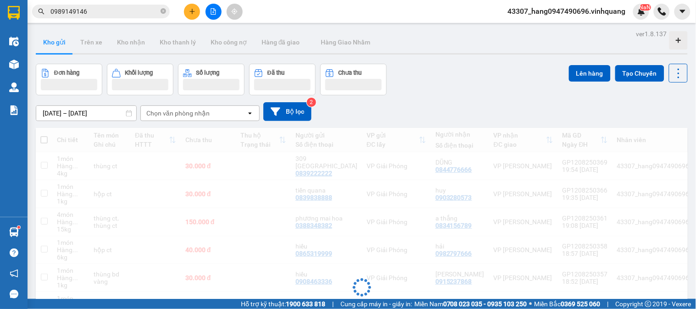
drag, startPoint x: 268, startPoint y: 192, endPoint x: 267, endPoint y: 203, distance: 11.5
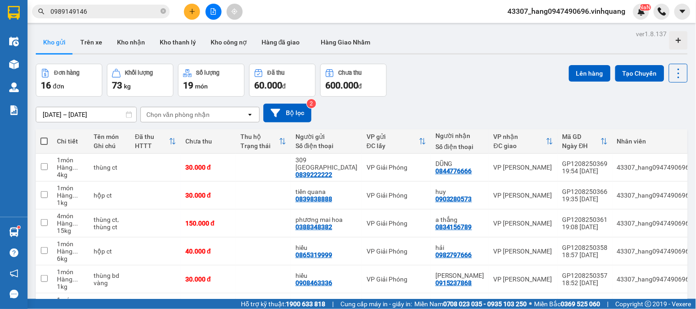
drag, startPoint x: 267, startPoint y: 203, endPoint x: 503, endPoint y: 88, distance: 262.5
click at [503, 88] on div "Đơn hàng 16 đơn Khối lượng 73 kg Số lượng 19 món Đã thu 60.000 đ Chưa thu 600.0…" at bounding box center [362, 80] width 652 height 33
click at [46, 143] on span at bounding box center [43, 141] width 7 height 7
click at [44, 137] on input "checkbox" at bounding box center [44, 137] width 0 height 0
checkbox input "true"
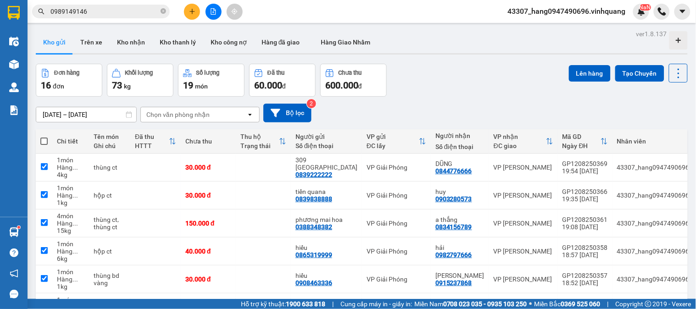
checkbox input "true"
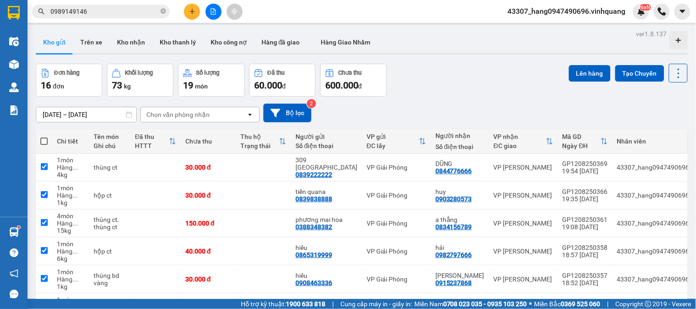
checkbox input "true"
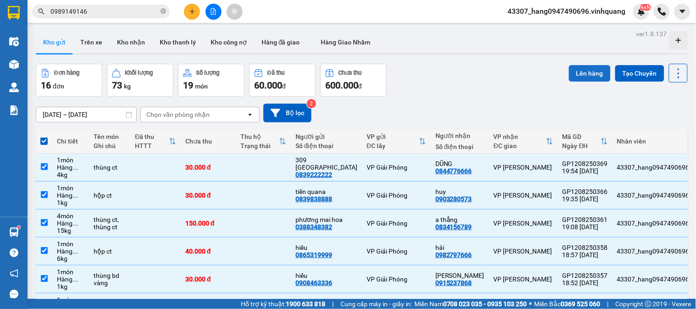
click at [583, 75] on button "Lên hàng" at bounding box center [590, 73] width 42 height 17
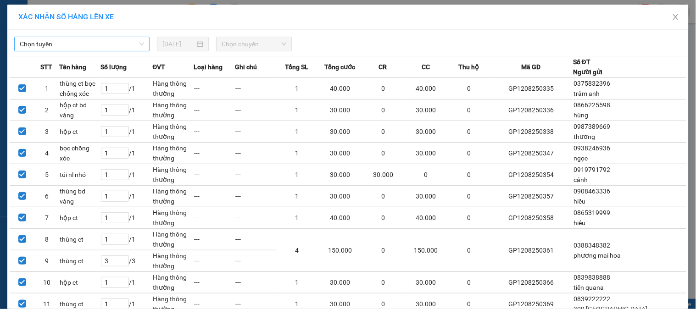
click at [106, 43] on span "Chọn tuyến" at bounding box center [82, 44] width 124 height 14
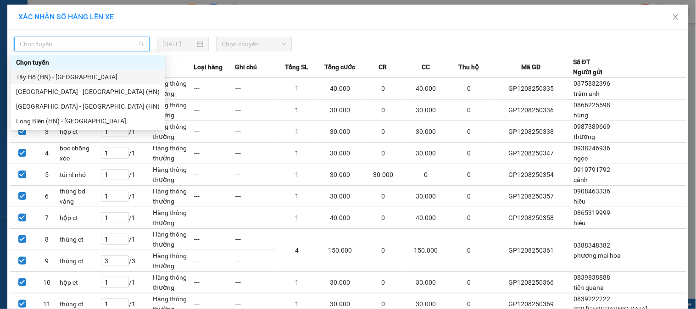
click at [97, 76] on div "Tây Hồ (HN) - [PERSON_NAME][GEOGRAPHIC_DATA][PERSON_NAME]" at bounding box center [88, 77] width 144 height 10
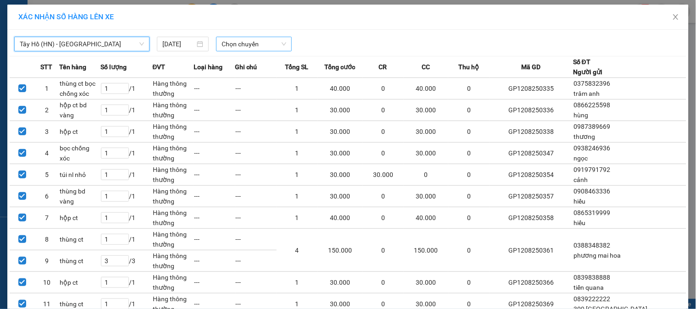
click at [263, 43] on span "Chọn chuyến" at bounding box center [254, 44] width 65 height 14
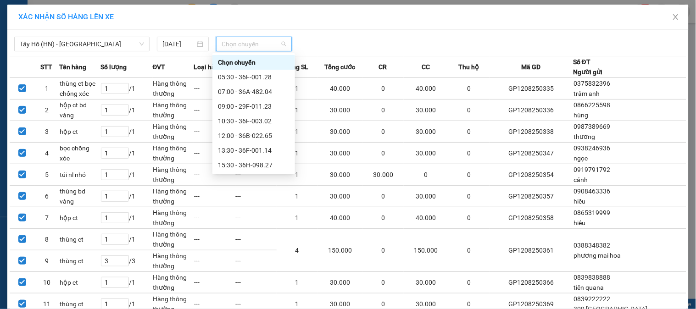
scroll to position [44, 0]
click at [252, 163] on div "20:00 - 36B-022.65" at bounding box center [254, 165] width 72 height 10
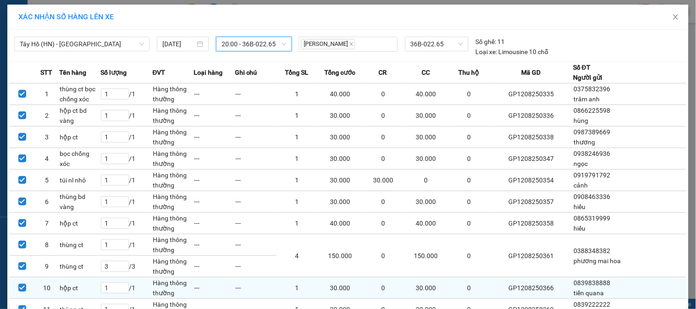
scroll to position [74, 0]
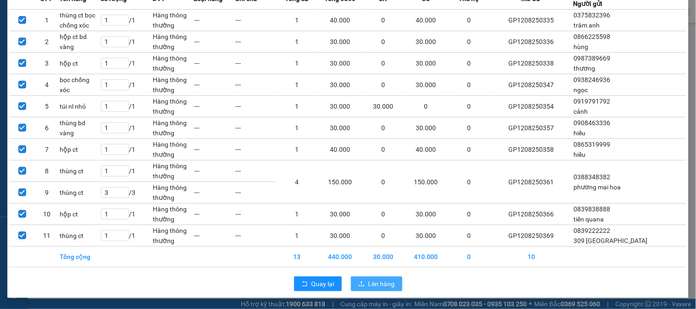
click at [362, 279] on button "Lên hàng" at bounding box center [376, 284] width 51 height 15
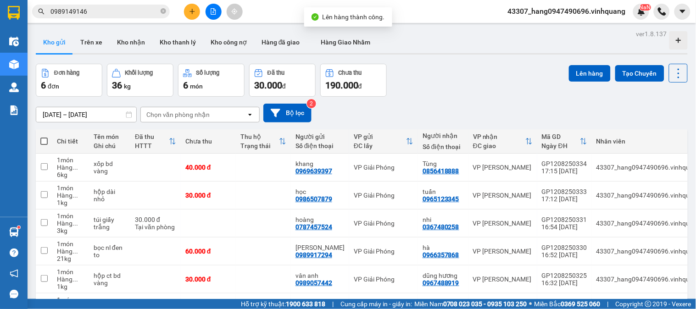
click at [47, 139] on span at bounding box center [43, 141] width 7 height 7
click at [44, 137] on input "checkbox" at bounding box center [44, 137] width 0 height 0
checkbox input "true"
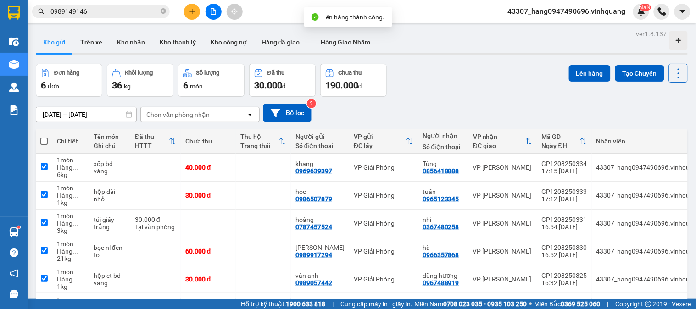
checkbox input "true"
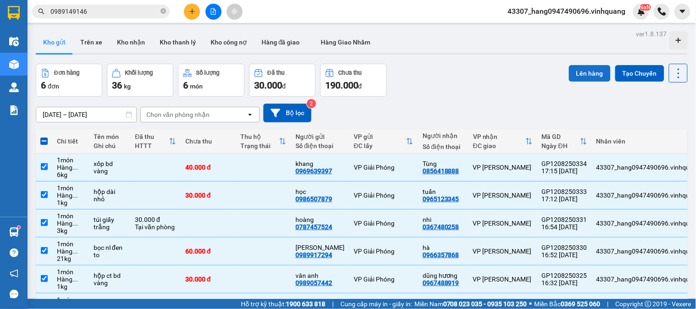
click at [577, 71] on button "Lên hàng" at bounding box center [590, 73] width 42 height 17
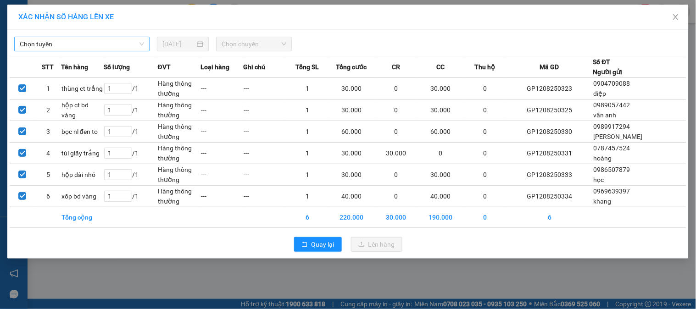
click at [106, 49] on span "Chọn tuyến" at bounding box center [82, 44] width 124 height 14
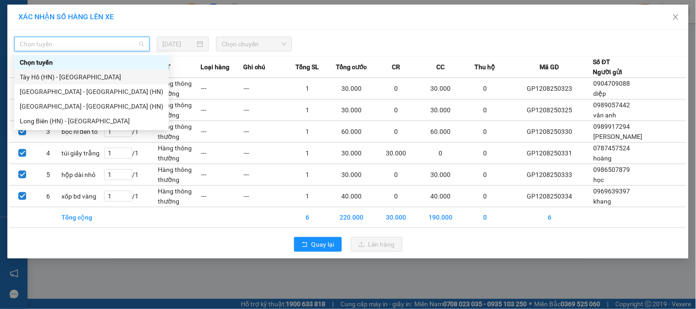
click at [75, 78] on div "Tây Hồ (HN) - [PERSON_NAME][GEOGRAPHIC_DATA][PERSON_NAME]" at bounding box center [92, 77] width 144 height 10
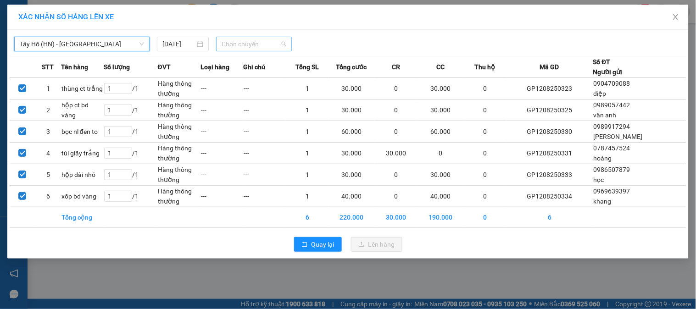
click at [254, 42] on span "Chọn chuyến" at bounding box center [254, 44] width 65 height 14
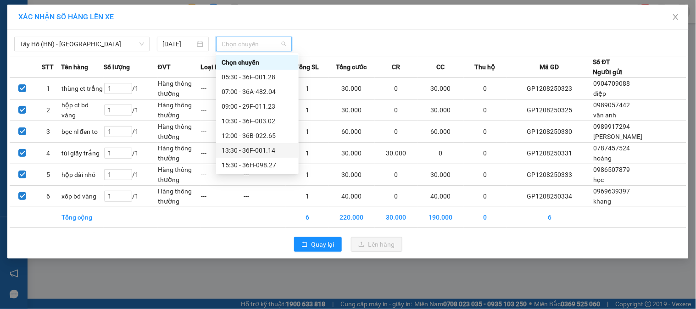
scroll to position [44, 0]
click at [262, 166] on div "20:00 - 36B-022.65" at bounding box center [258, 165] width 72 height 10
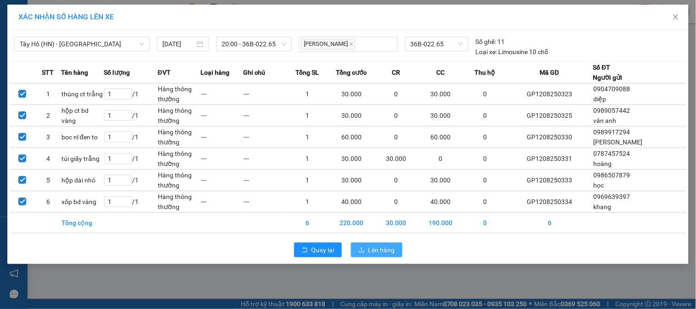
click at [375, 252] on span "Lên hàng" at bounding box center [382, 250] width 27 height 10
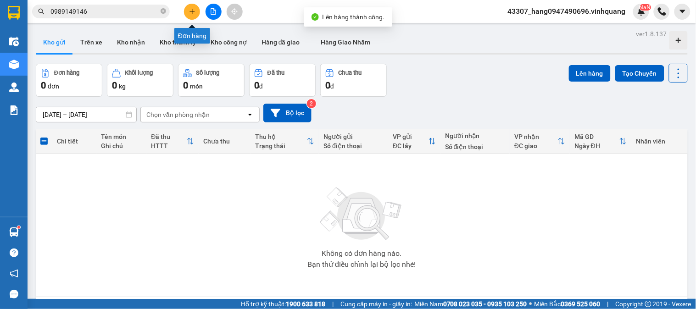
click at [214, 7] on button at bounding box center [214, 12] width 16 height 16
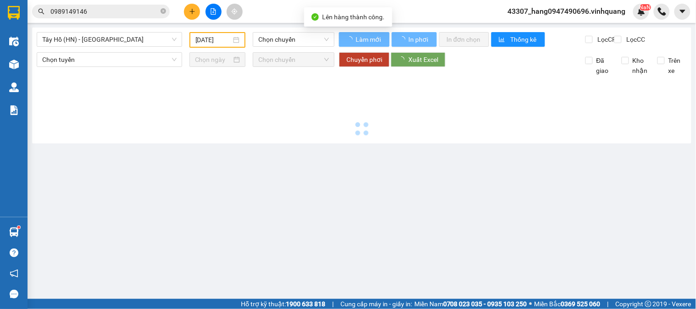
type input "[DATE]"
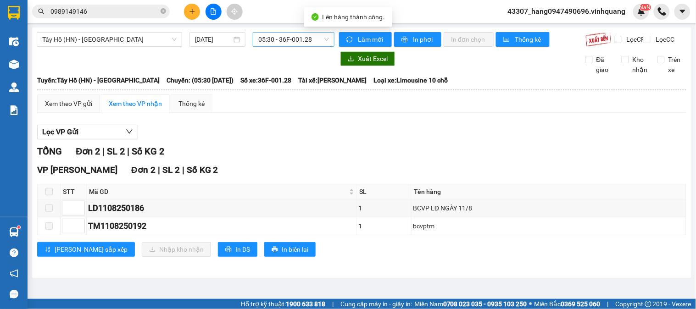
click at [291, 38] on span "05:30 - 36F-001.28" at bounding box center [293, 40] width 71 height 14
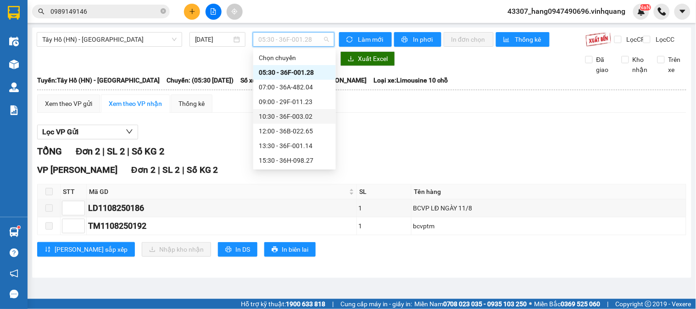
scroll to position [44, 0]
click at [297, 157] on div "20:00 - 36B-022.65" at bounding box center [295, 161] width 72 height 10
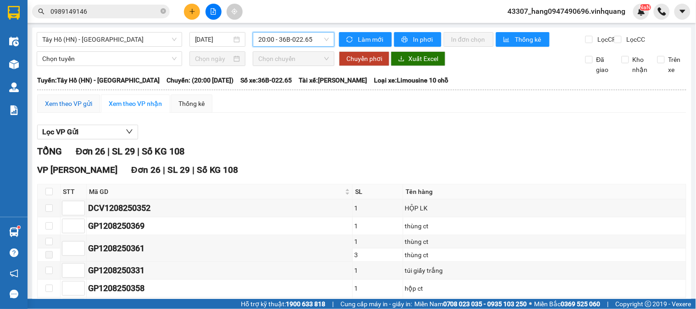
click at [85, 109] on div "Xem theo VP gửi" at bounding box center [68, 104] width 47 height 10
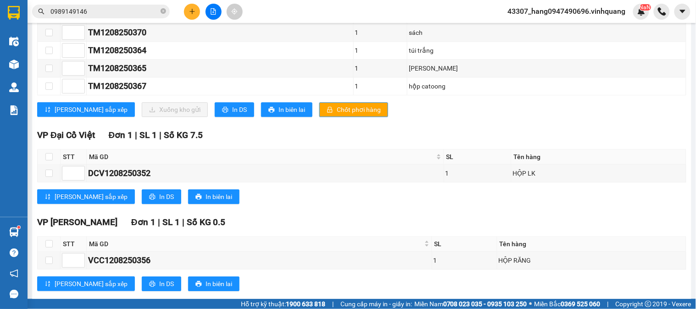
scroll to position [641, 0]
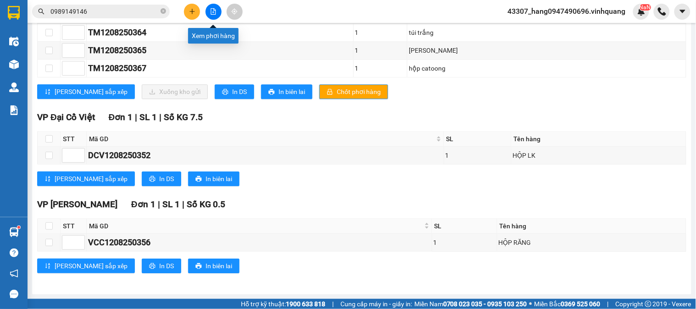
click at [213, 16] on button at bounding box center [214, 12] width 16 height 16
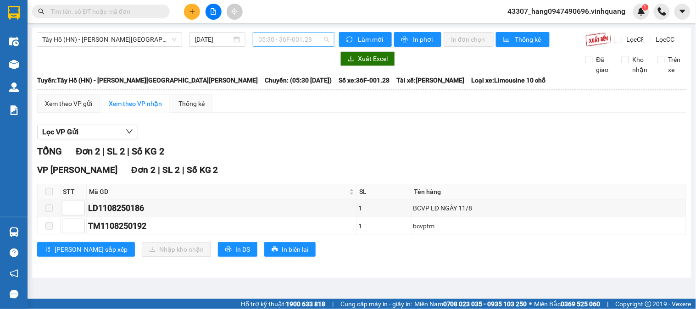
click at [288, 37] on span "05:30 - 36F-001.28" at bounding box center [293, 40] width 71 height 14
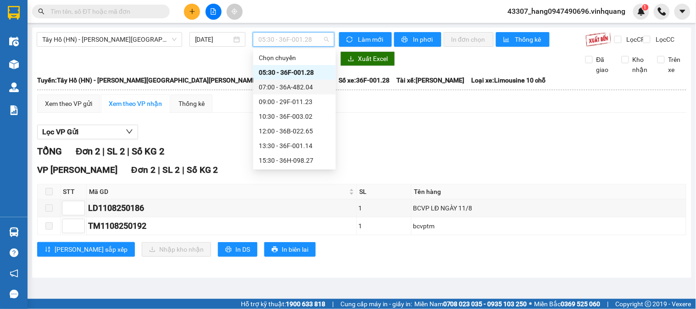
scroll to position [44, 0]
click at [280, 163] on div "20:00 - 36B-022.65" at bounding box center [295, 161] width 72 height 10
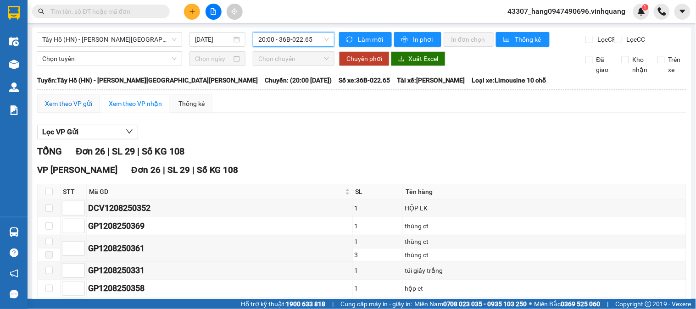
click at [86, 109] on div "Xem theo VP gửi" at bounding box center [68, 104] width 47 height 10
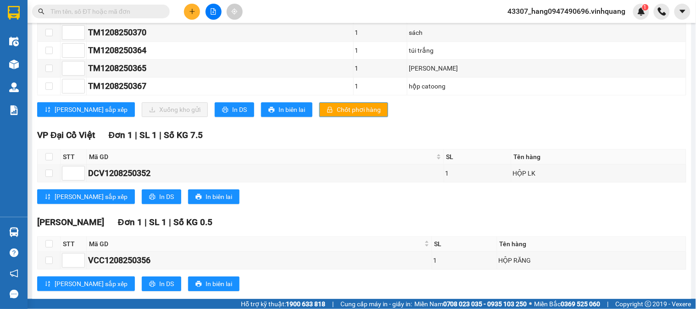
scroll to position [641, 0]
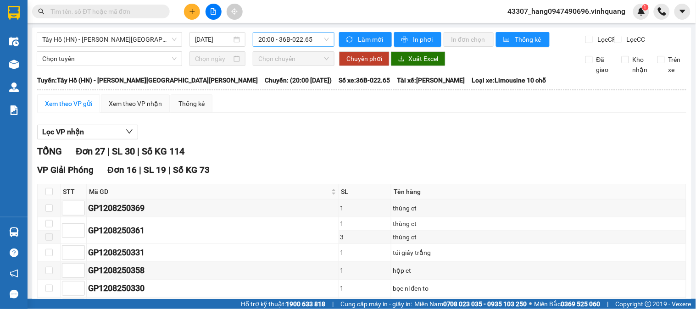
click at [311, 39] on span "20:00 - 36B-022.65" at bounding box center [293, 40] width 71 height 14
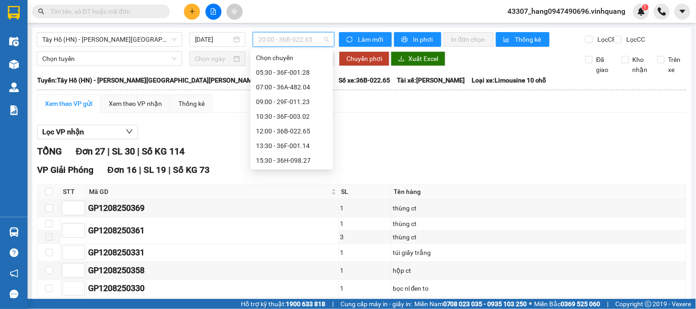
scroll to position [44, 0]
click at [286, 158] on div "20:00 - 36B-022.65" at bounding box center [292, 161] width 72 height 10
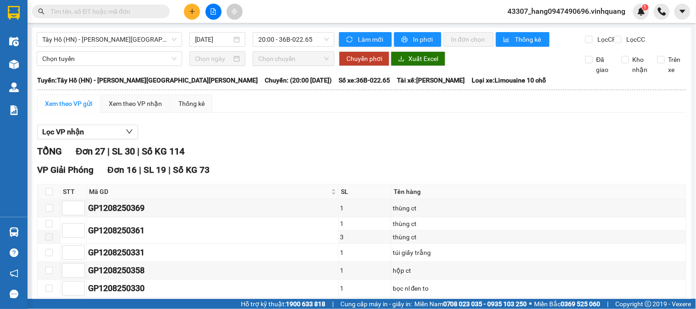
click at [79, 108] on div "Xem theo VP gửi" at bounding box center [68, 104] width 47 height 10
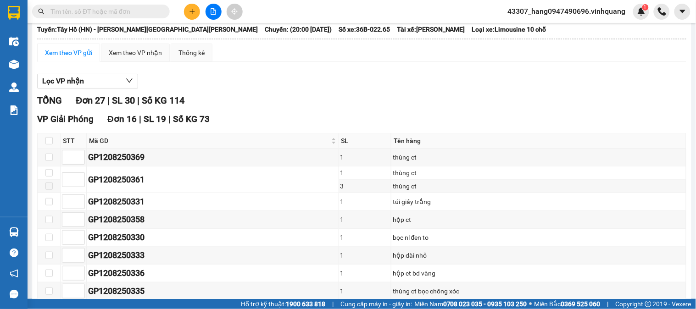
scroll to position [0, 0]
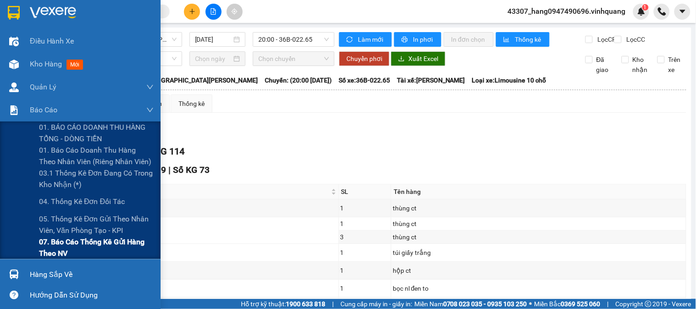
click at [70, 251] on span "07. Báo cáo thống kê gửi hàng theo NV" at bounding box center [96, 247] width 115 height 23
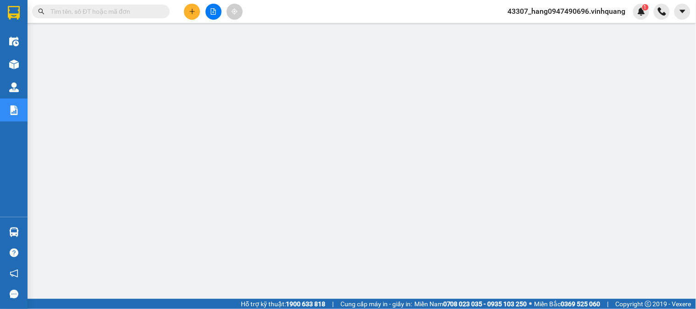
click at [141, 16] on input "text" at bounding box center [104, 11] width 108 height 10
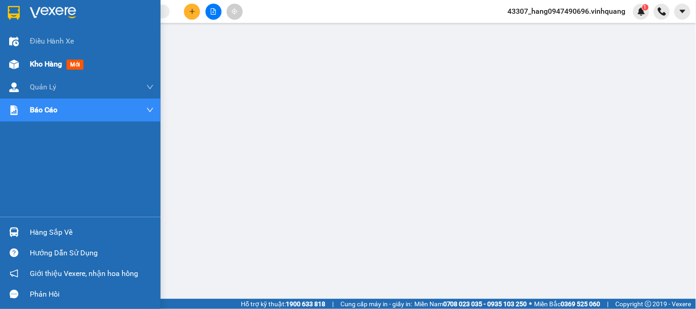
click at [65, 69] on div "Kho hàng mới" at bounding box center [58, 63] width 57 height 11
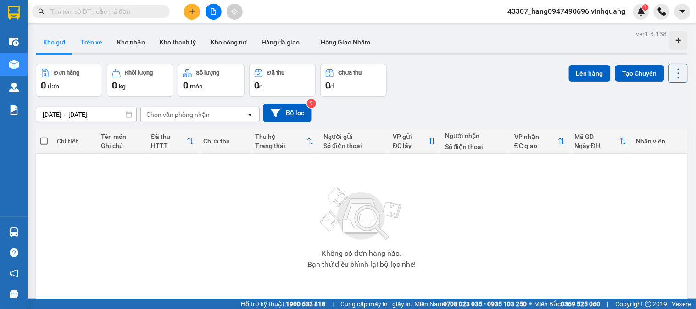
click at [85, 44] on button "Trên xe" at bounding box center [91, 42] width 37 height 22
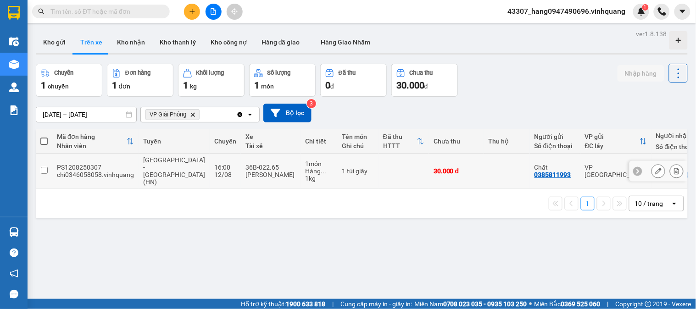
click at [305, 176] on div "1 kg" at bounding box center [319, 178] width 28 height 7
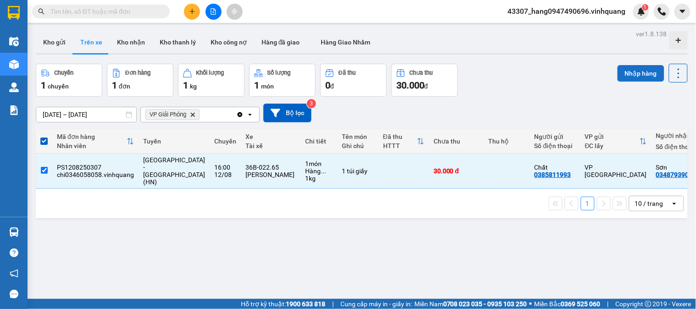
click at [632, 76] on button "Nhập hàng" at bounding box center [641, 73] width 47 height 17
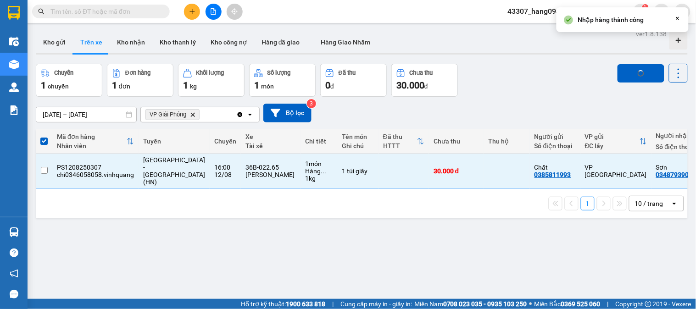
checkbox input "false"
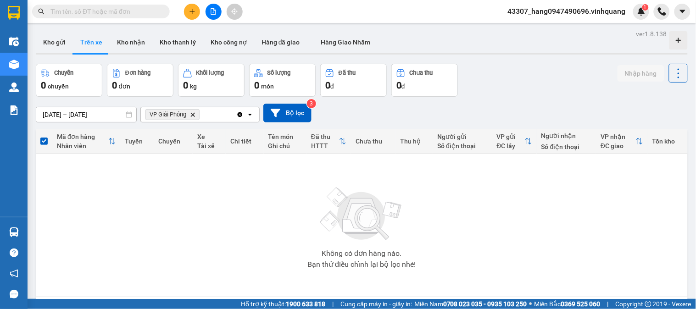
click at [147, 13] on input "text" at bounding box center [104, 11] width 108 height 10
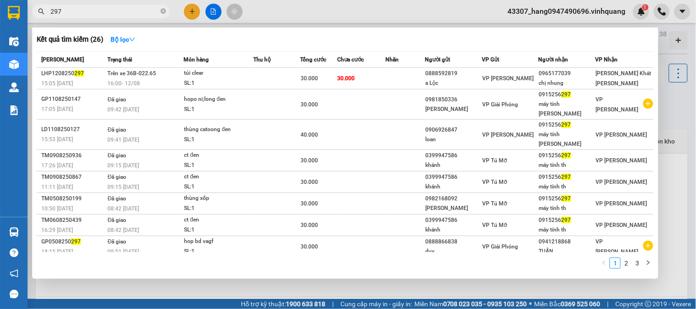
type input "297"
click at [672, 70] on div at bounding box center [348, 154] width 696 height 309
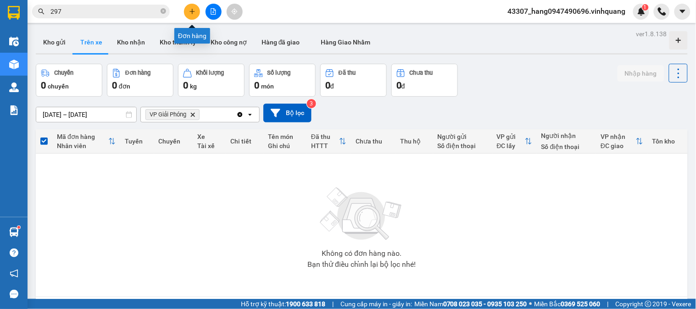
click at [191, 7] on button at bounding box center [192, 12] width 16 height 16
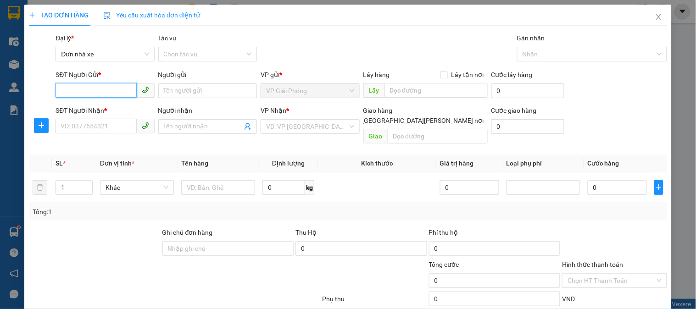
click at [125, 95] on input "SĐT Người Gửi *" at bounding box center [96, 90] width 81 height 15
click at [129, 106] on div "0947490696 - hằng" at bounding box center [104, 109] width 87 height 10
type input "0947490696"
type input "hằng"
type input "0889232323"
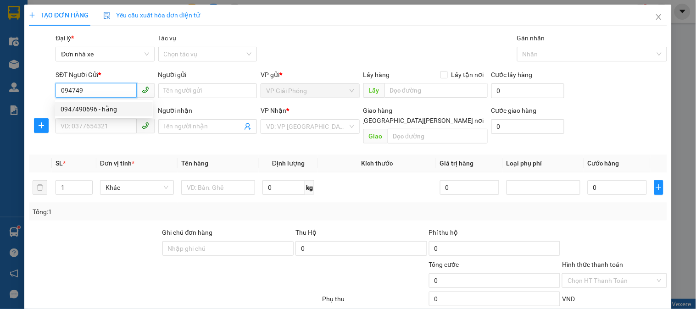
type input "CTY. VĨNH QUANG"
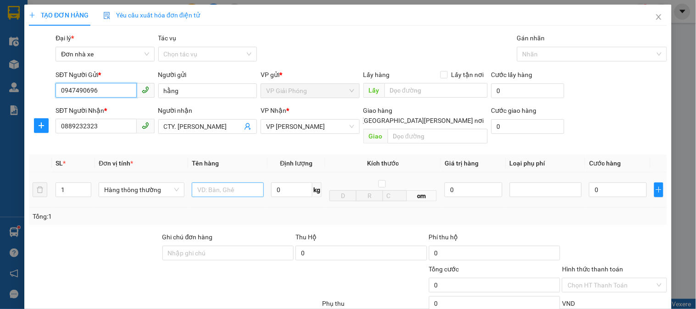
type input "0947490696"
click at [231, 185] on input "text" at bounding box center [228, 190] width 72 height 15
type input "bc vpgp 12/8"
click at [294, 183] on input "0" at bounding box center [291, 190] width 41 height 15
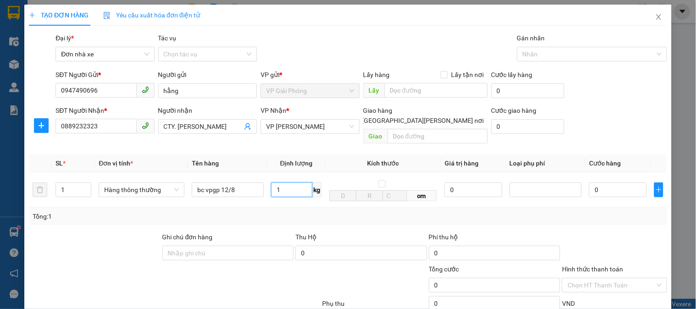
type input "1"
click at [297, 215] on div "Tổng: 1" at bounding box center [348, 216] width 638 height 17
type input "30.000"
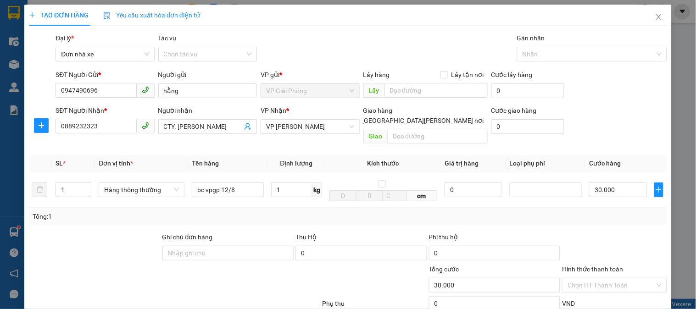
scroll to position [100, 0]
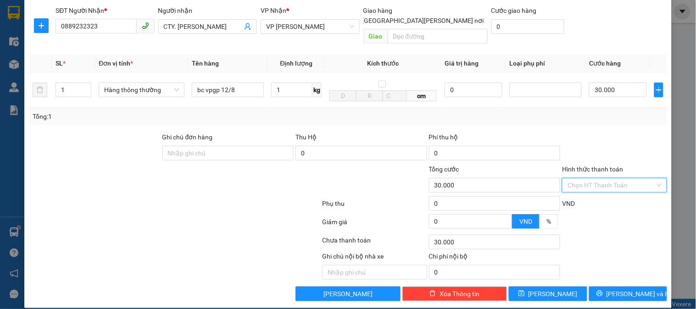
click at [608, 179] on input "Hình thức thanh toán" at bounding box center [611, 186] width 87 height 14
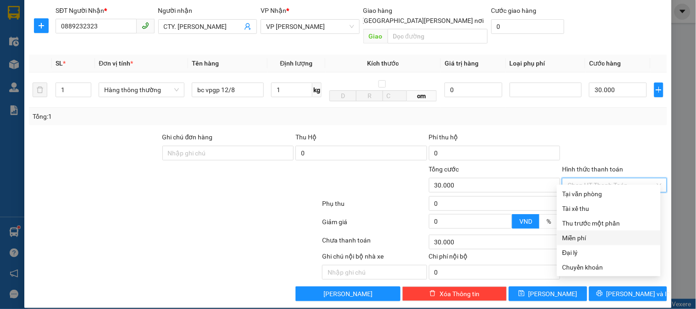
click at [588, 238] on div "Miễn phí" at bounding box center [609, 238] width 93 height 10
type input "0"
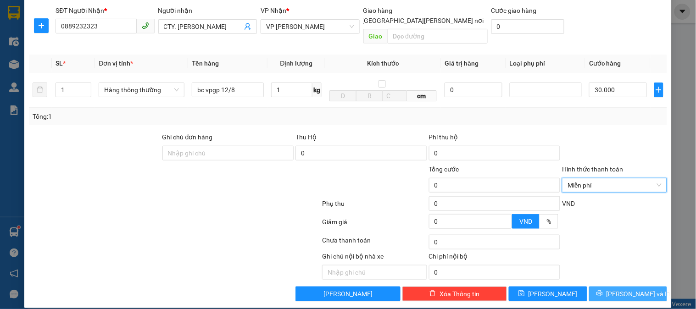
click at [621, 289] on span "Lưu và In" at bounding box center [639, 294] width 64 height 10
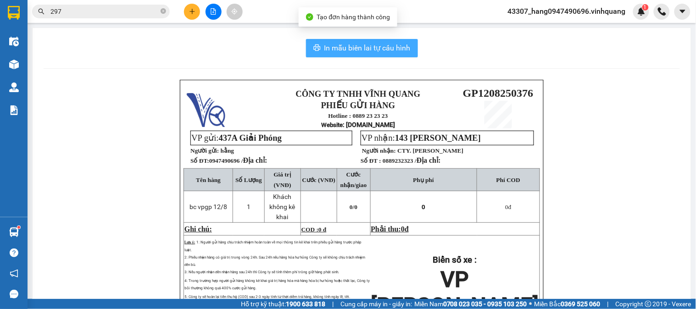
click at [400, 48] on span "In mẫu biên lai tự cấu hình" at bounding box center [368, 47] width 86 height 11
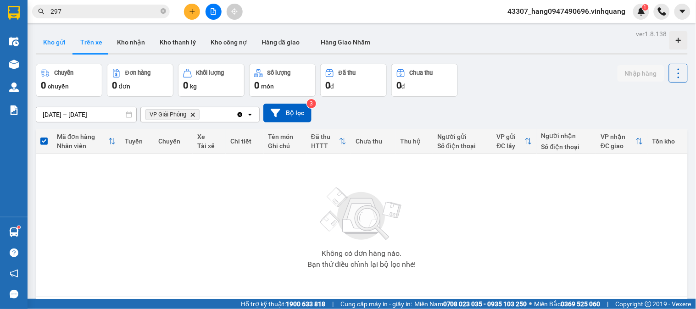
click at [57, 46] on button "Kho gửi" at bounding box center [54, 42] width 37 height 22
